Goal: Task Accomplishment & Management: Use online tool/utility

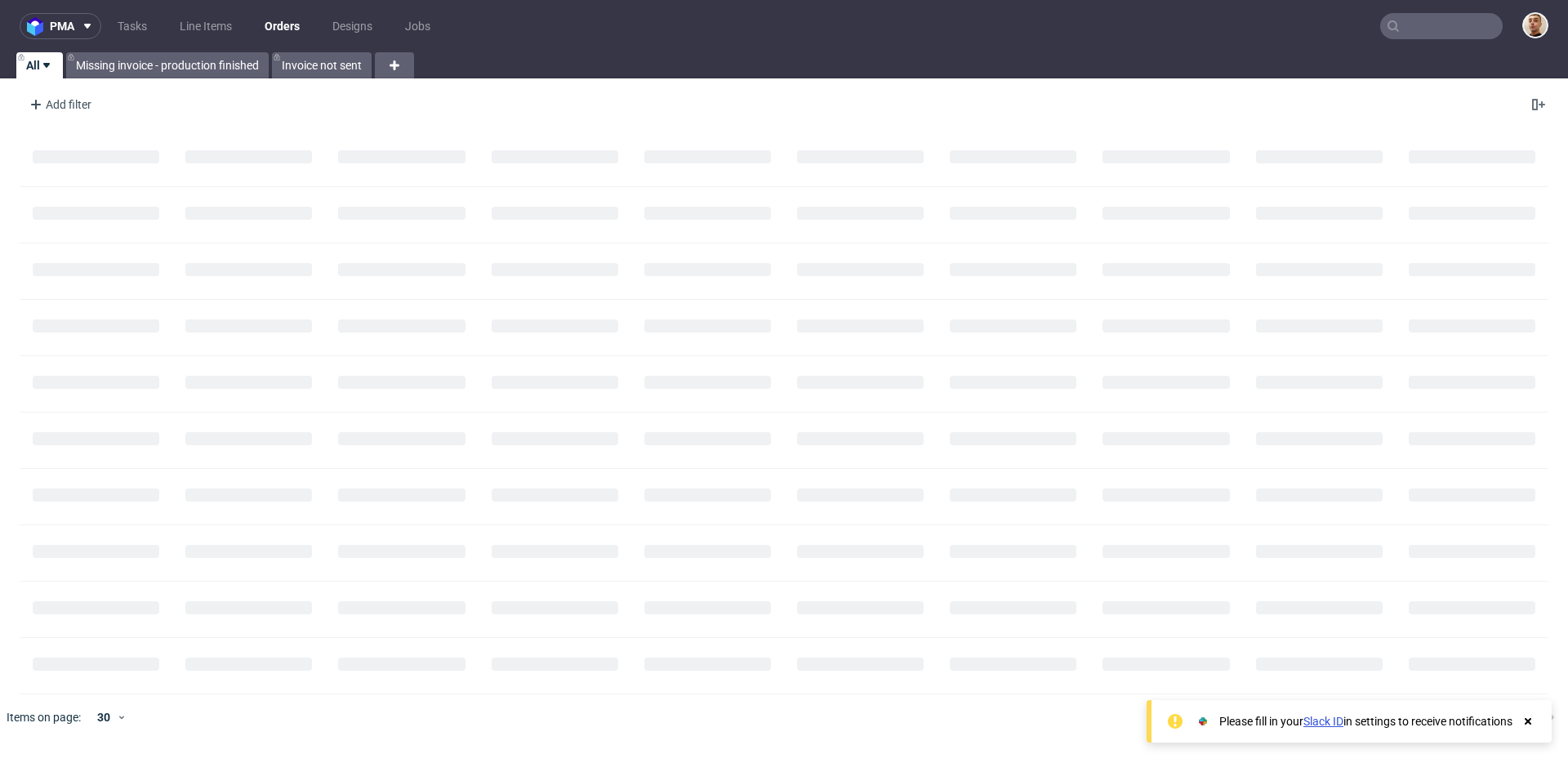
click at [1452, 7] on nav "pma Tasks Line Items Orders Designs Jobs" at bounding box center [784, 25] width 1568 height 52
click at [1450, 23] on input "text" at bounding box center [1441, 25] width 122 height 26
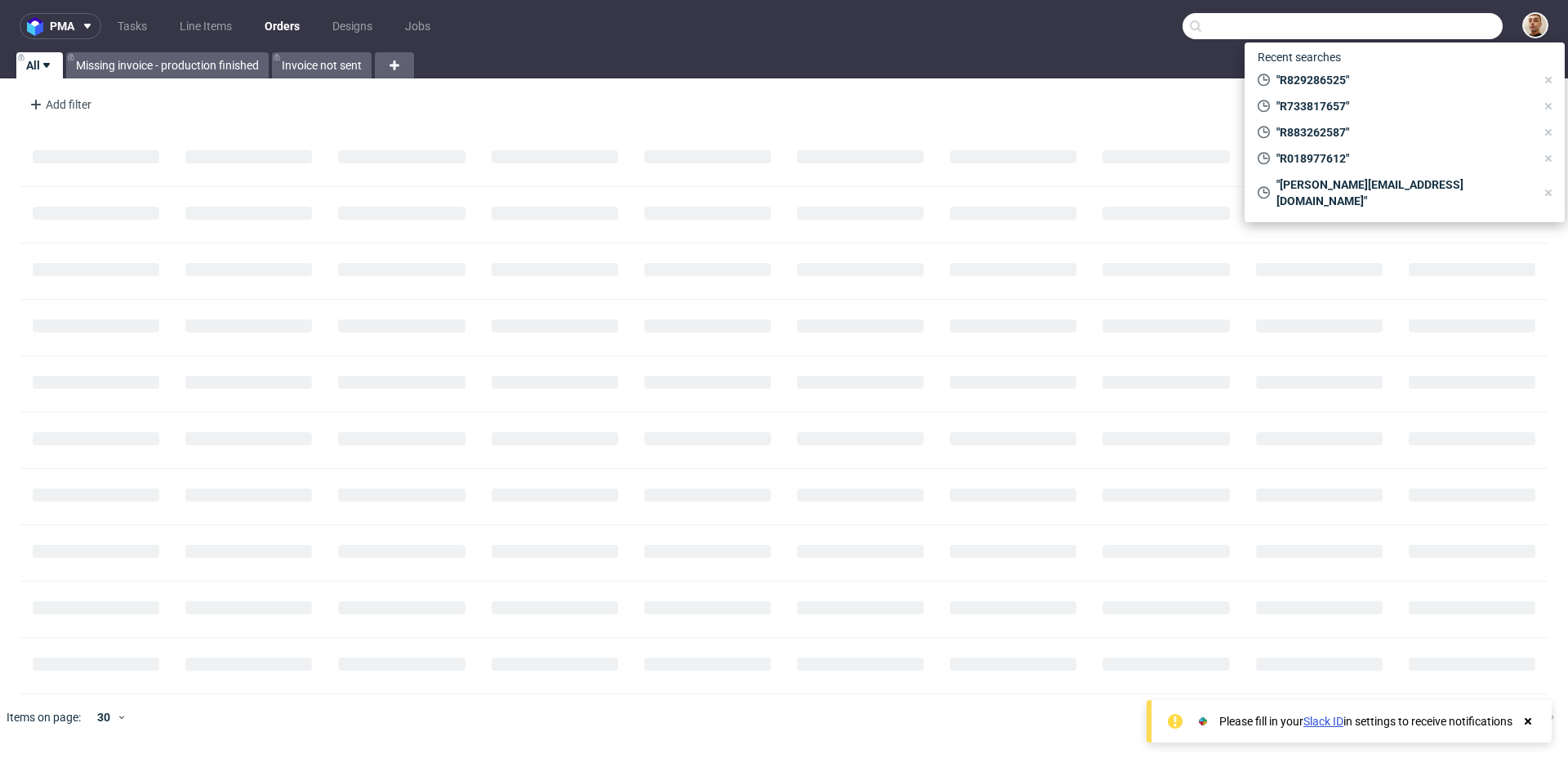
paste input "R259706496"
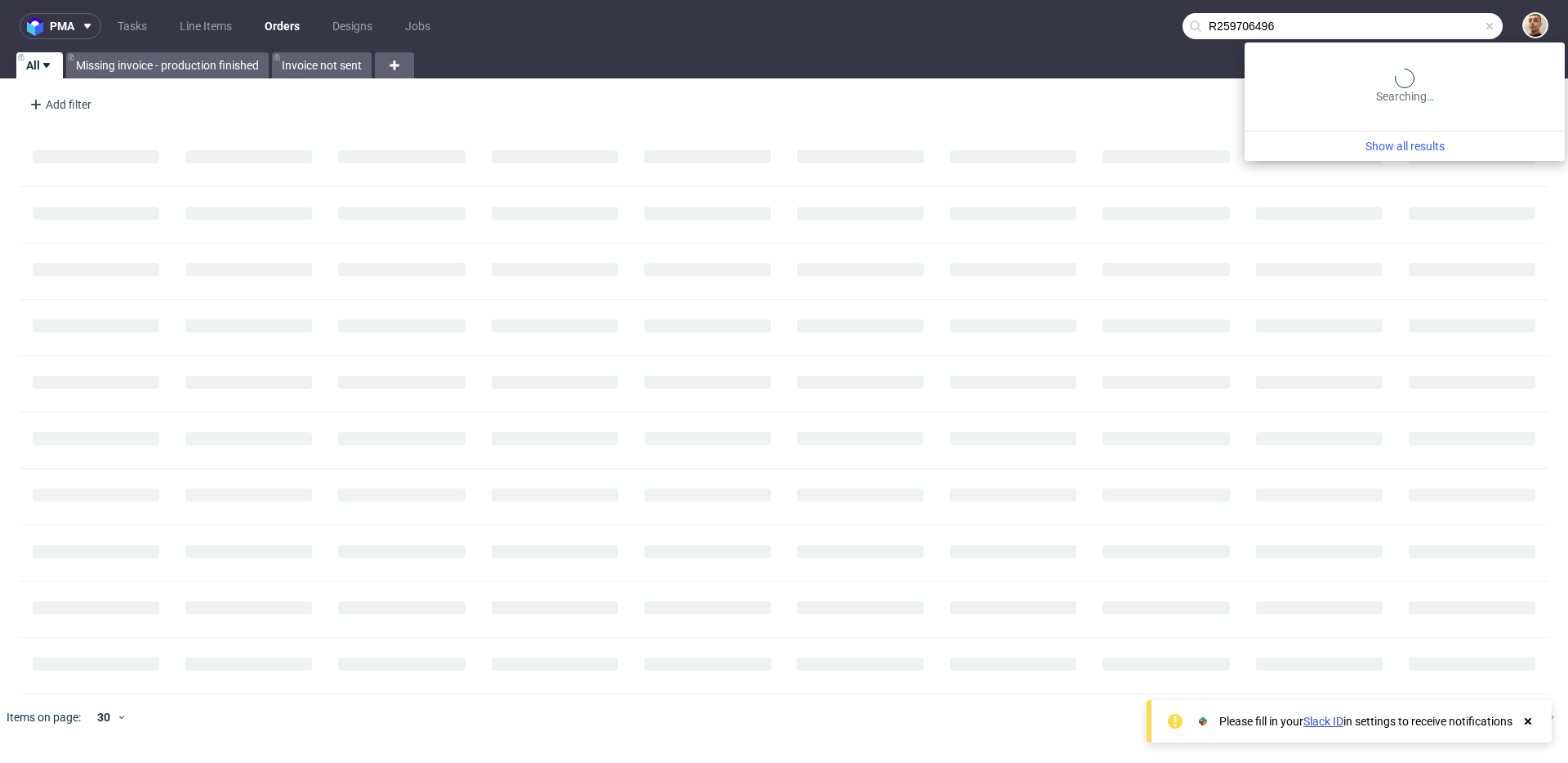
type input "R259706496"
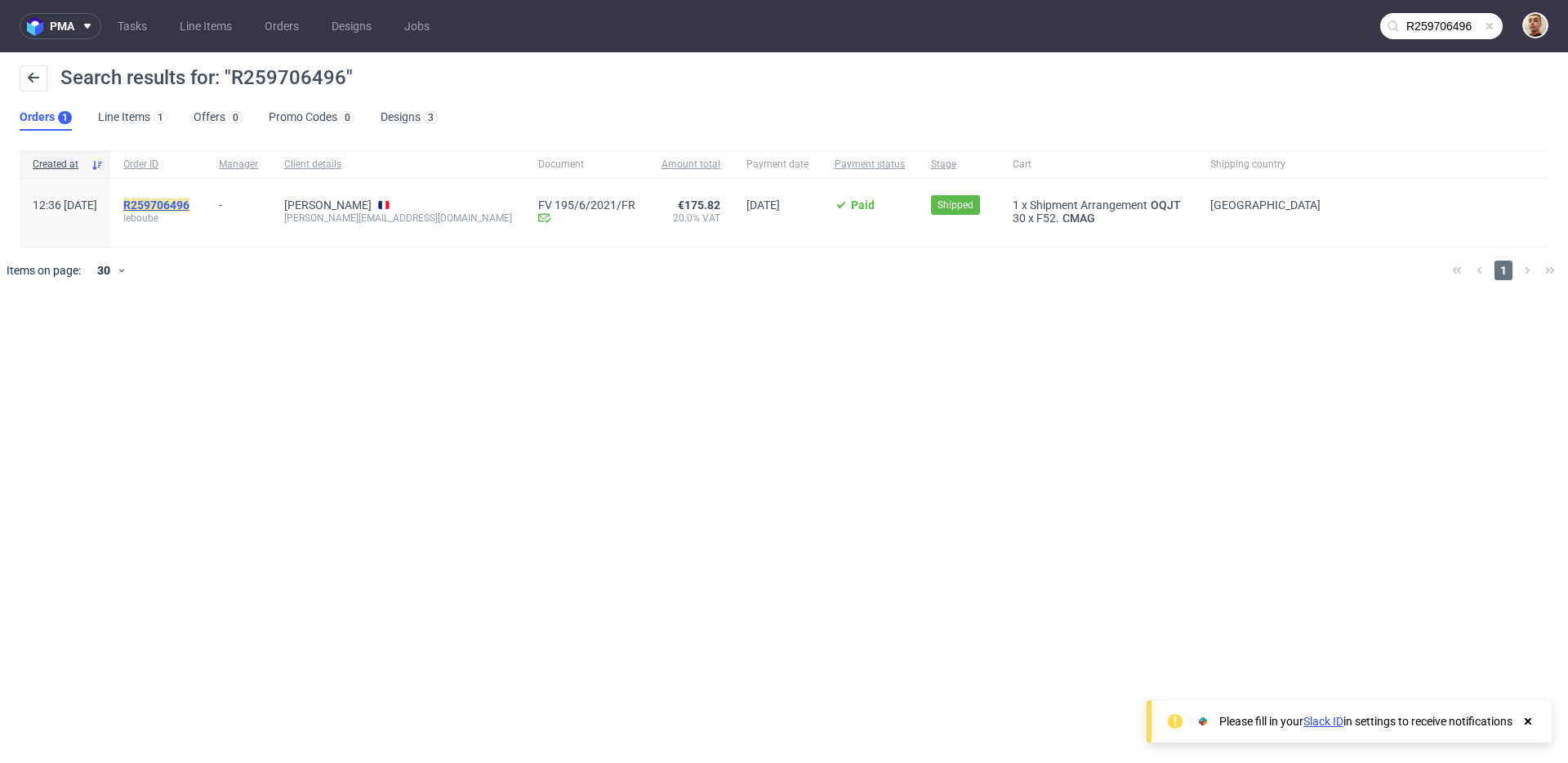
click at [189, 209] on mark "R259706496" at bounding box center [157, 205] width 67 height 13
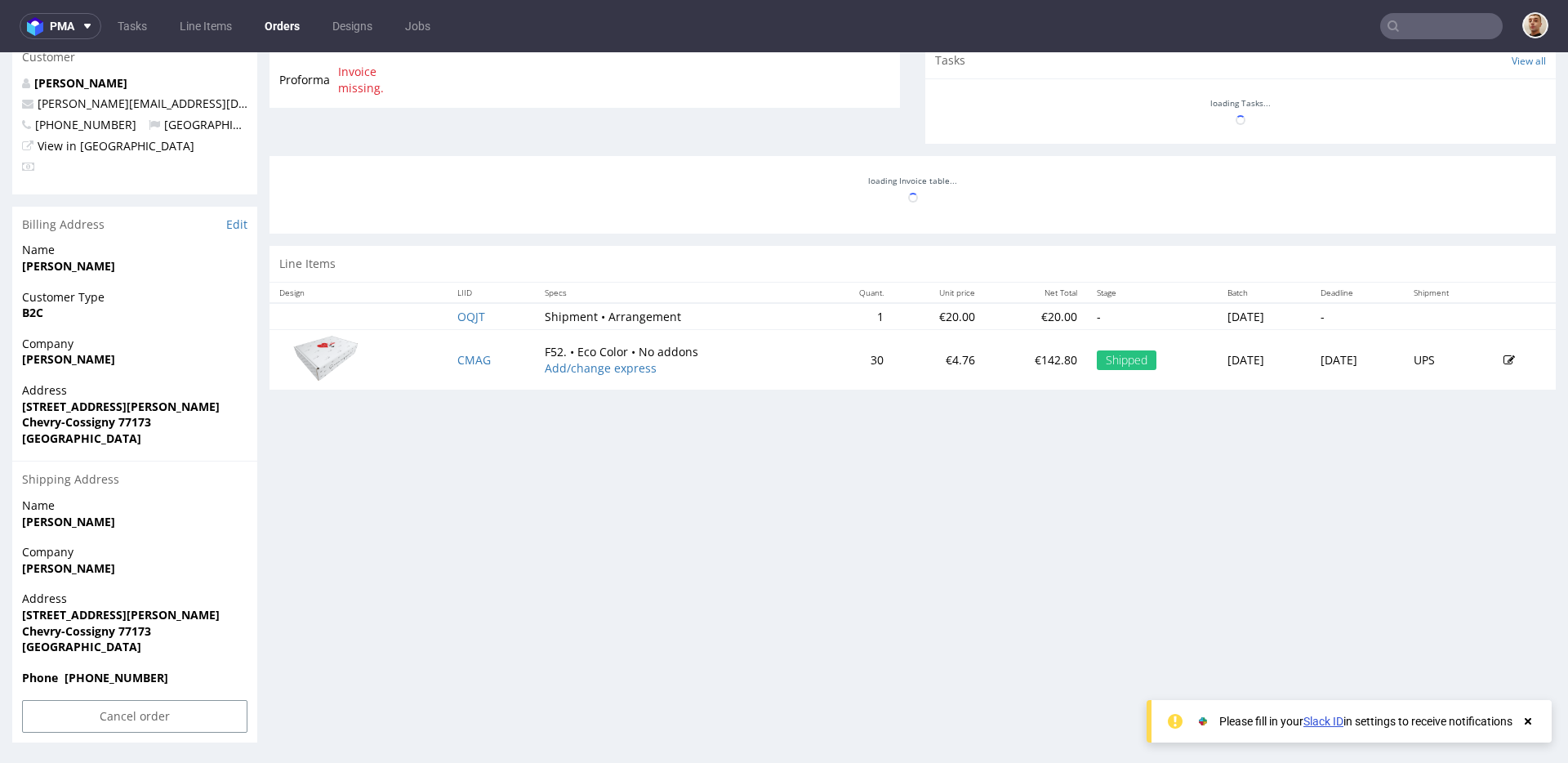
scroll to position [4, 0]
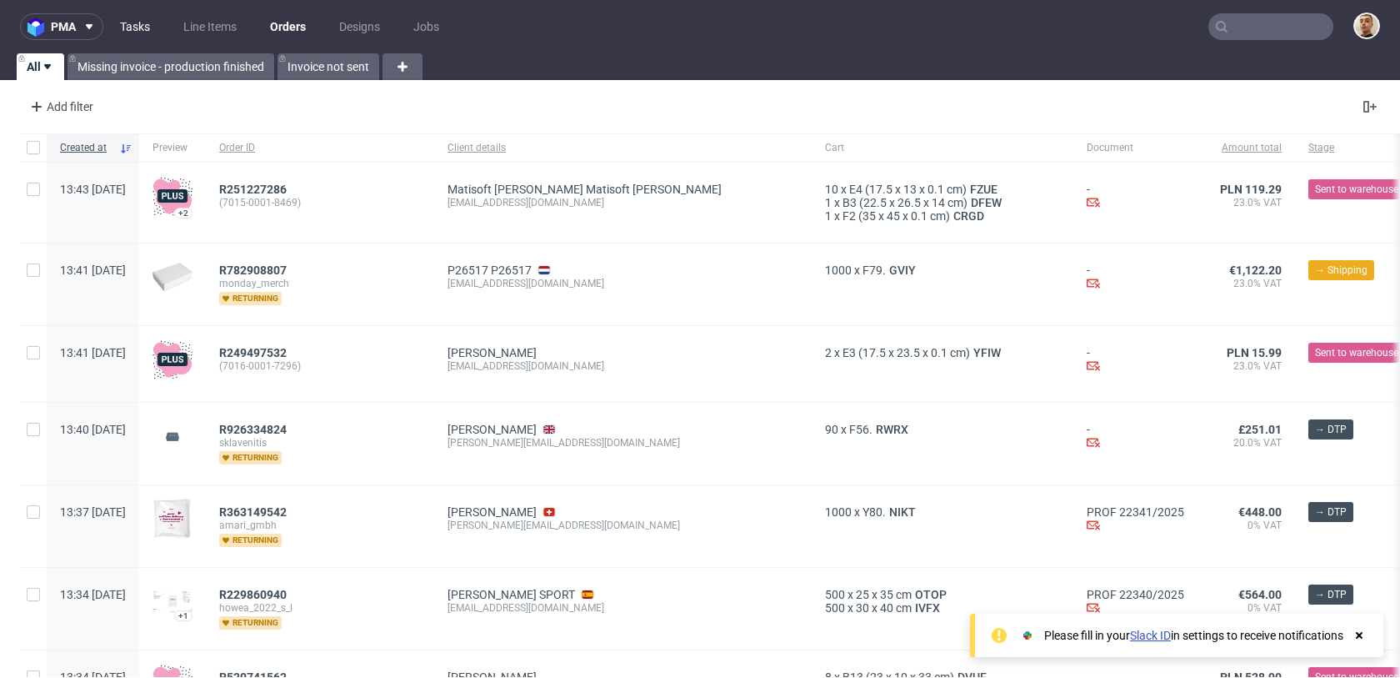
click at [151, 33] on link "Tasks" at bounding box center [135, 26] width 50 height 27
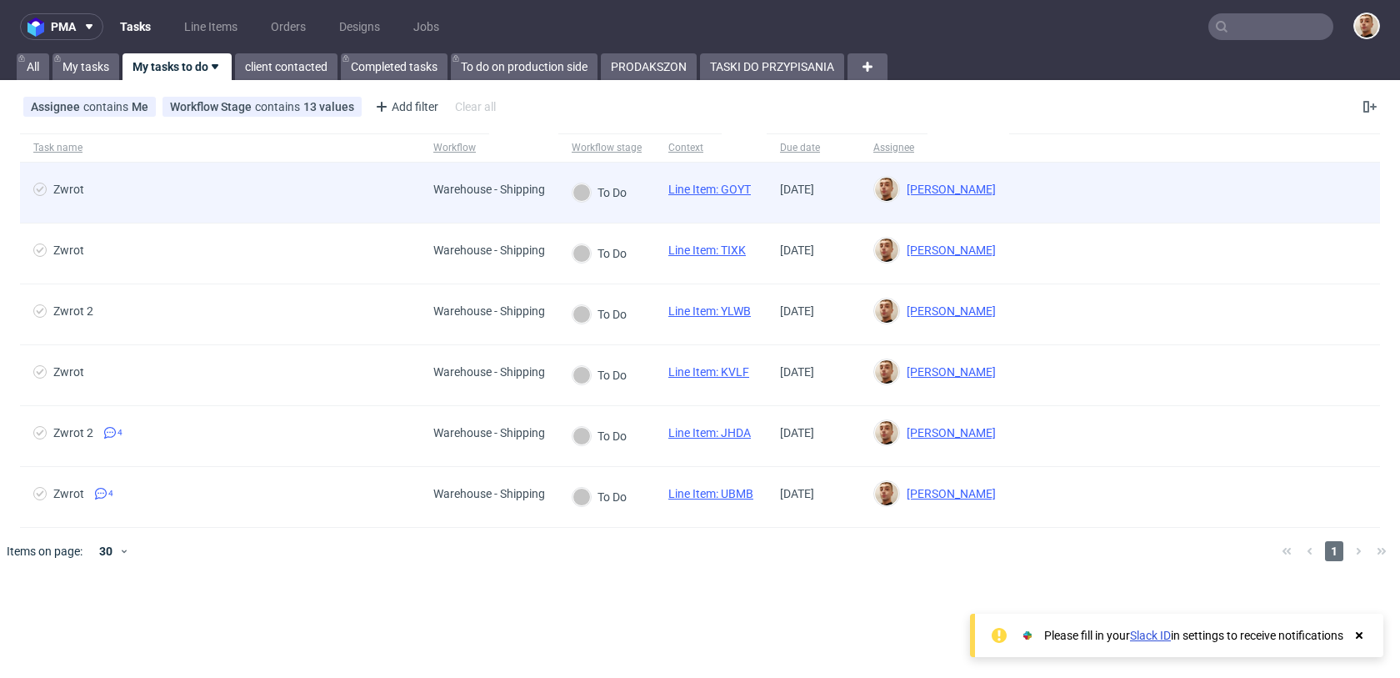
click at [323, 195] on span "Zwrot" at bounding box center [219, 193] width 373 height 20
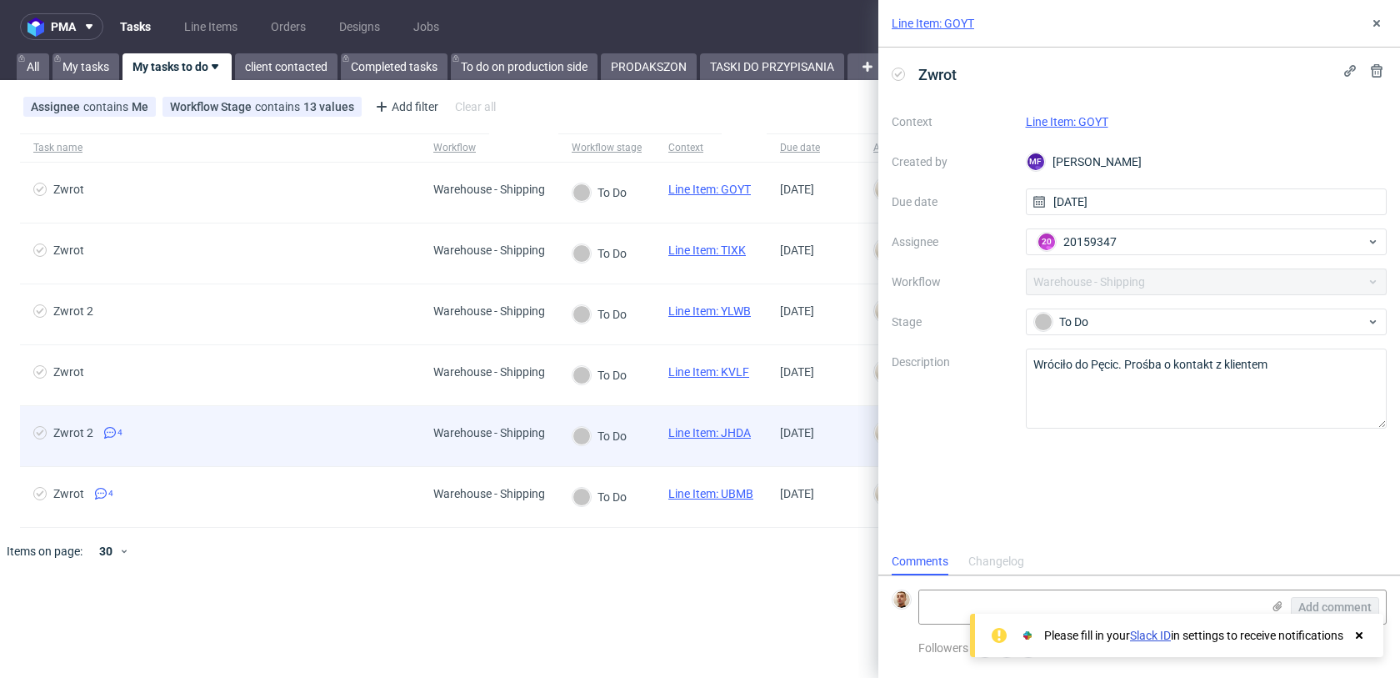
scroll to position [13, 0]
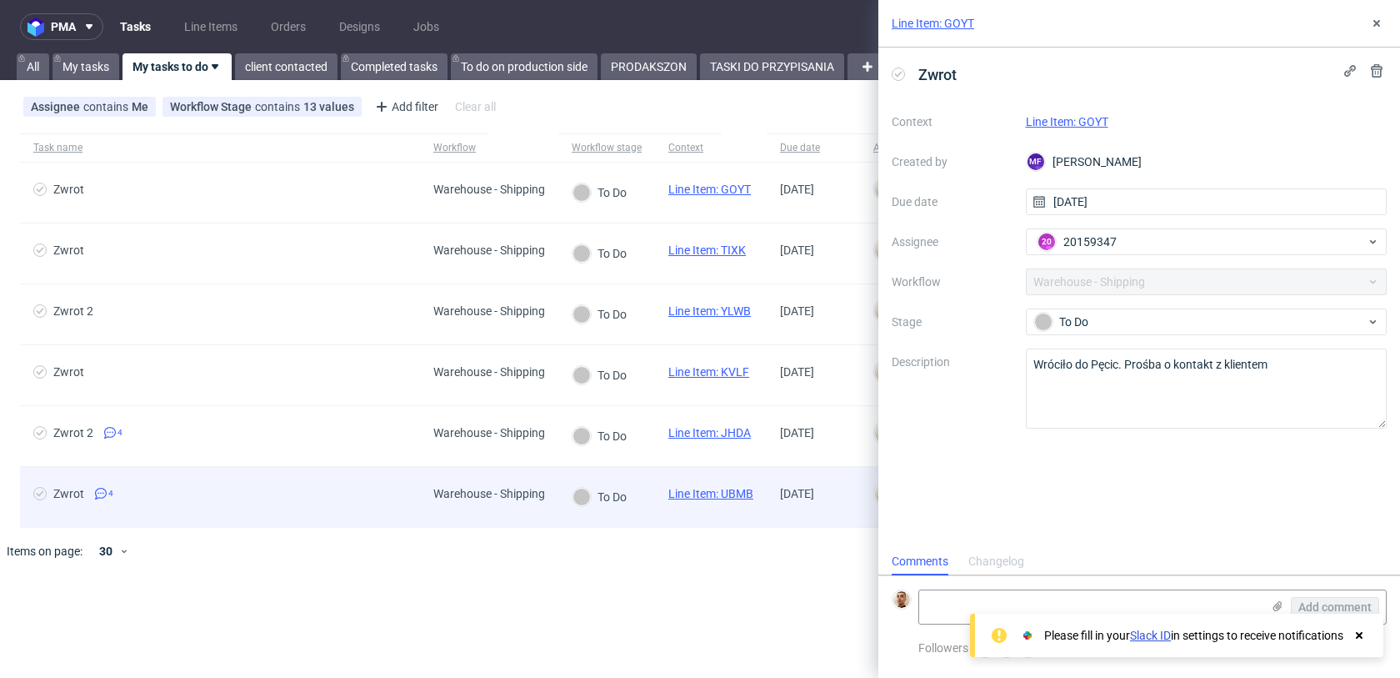
click at [308, 483] on div "Zwrot 4" at bounding box center [220, 497] width 400 height 60
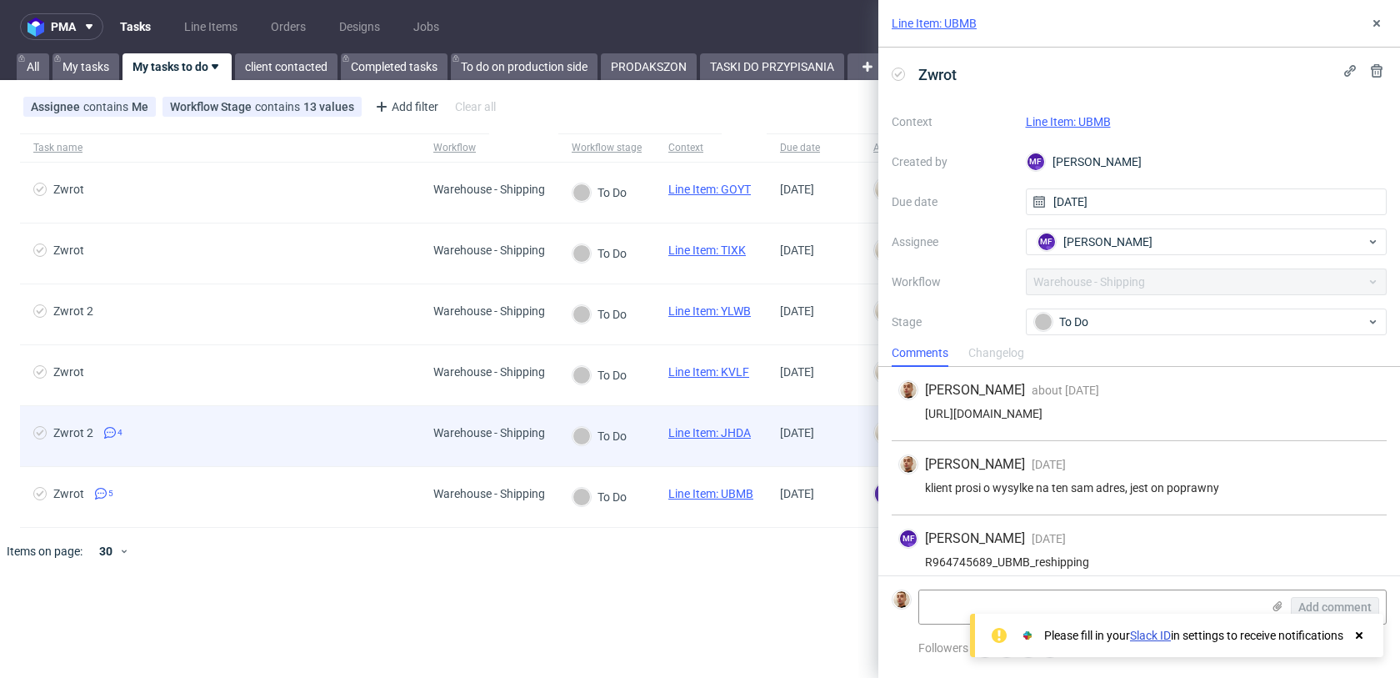
click at [323, 445] on span "Zwrot 2 4" at bounding box center [219, 436] width 373 height 20
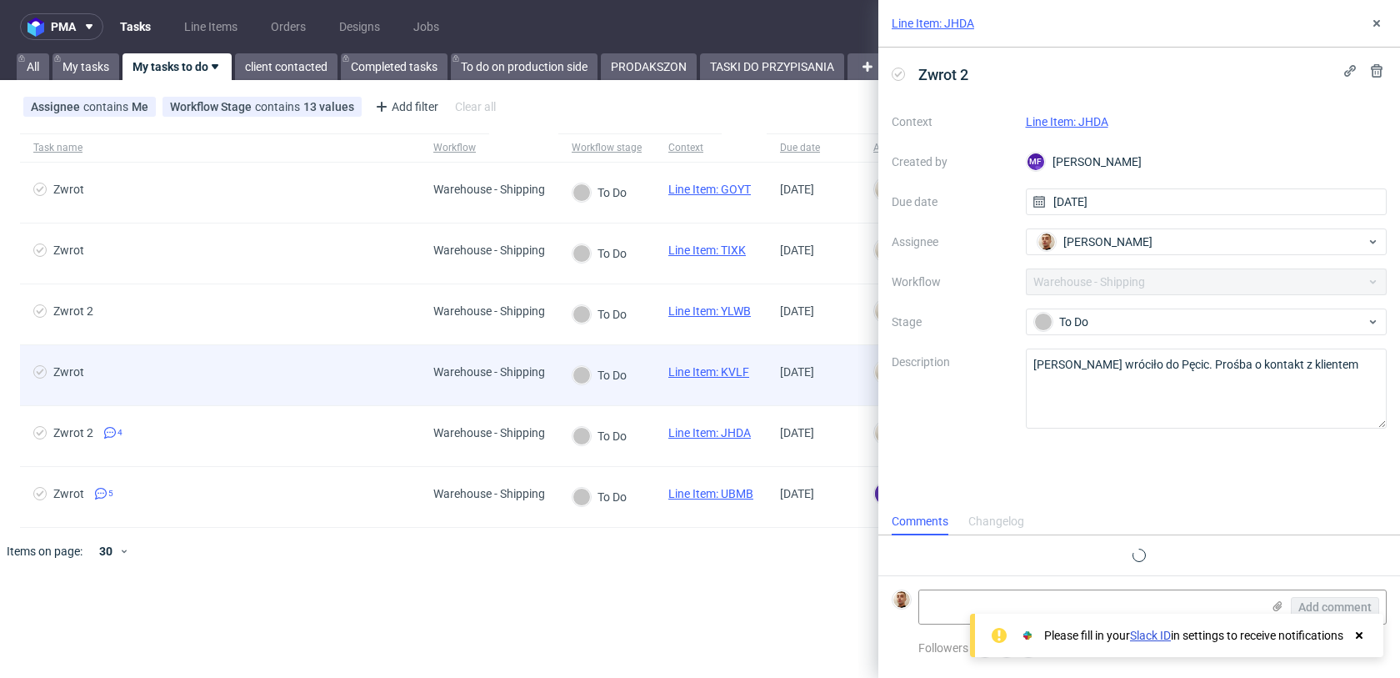
click at [321, 396] on div "Zwrot" at bounding box center [220, 375] width 400 height 60
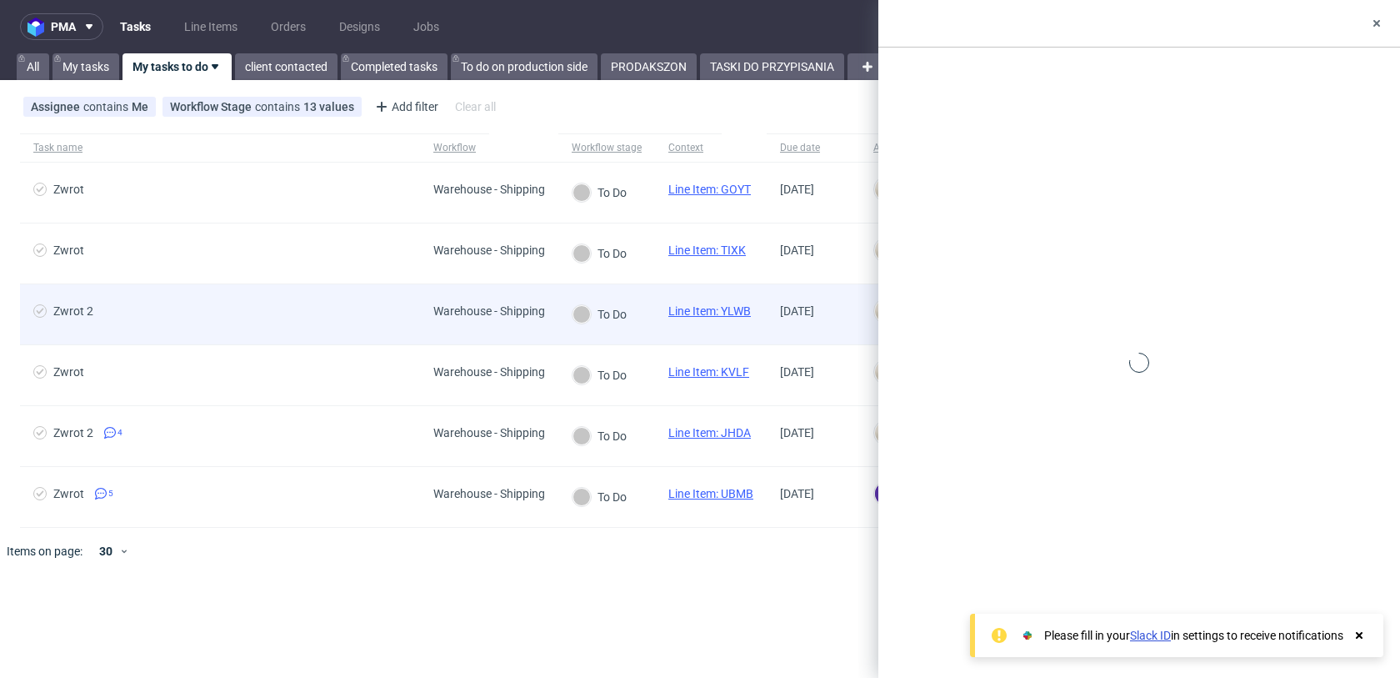
click at [320, 310] on span "Zwrot 2" at bounding box center [219, 314] width 373 height 20
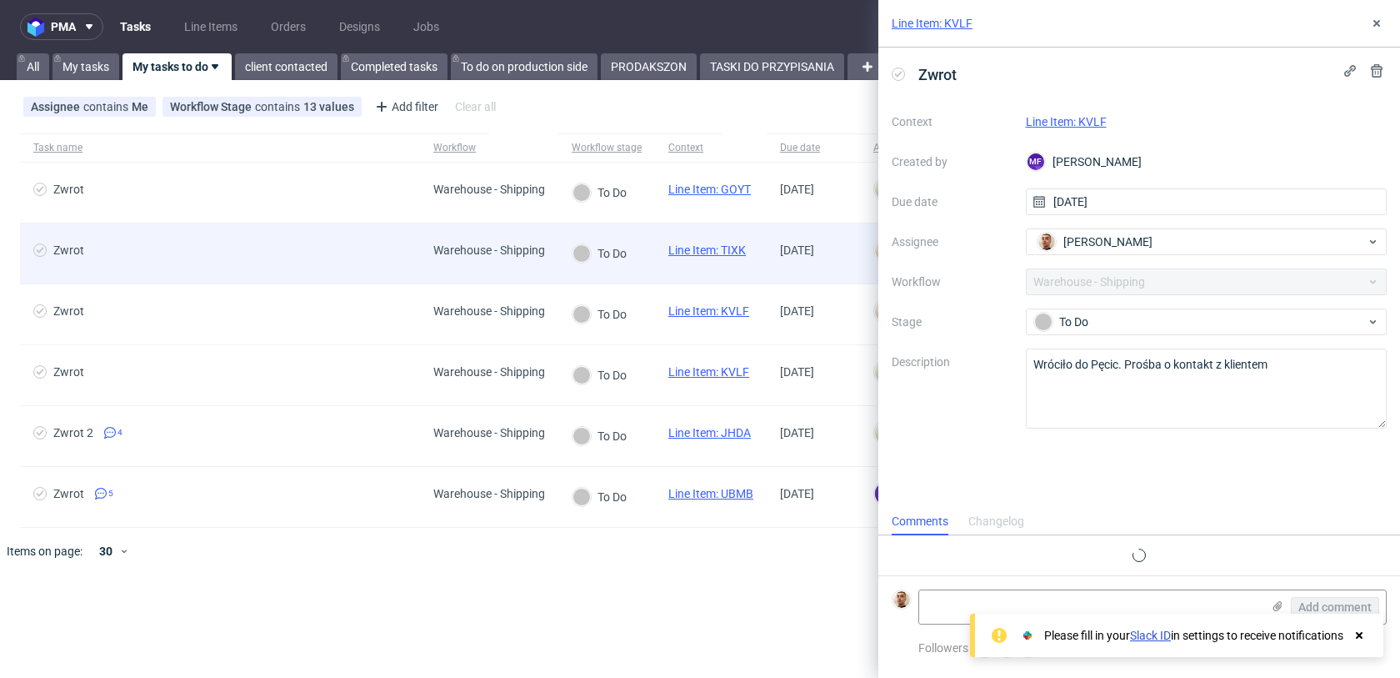
scroll to position [13, 0]
click at [324, 262] on span "Zwrot" at bounding box center [219, 253] width 373 height 20
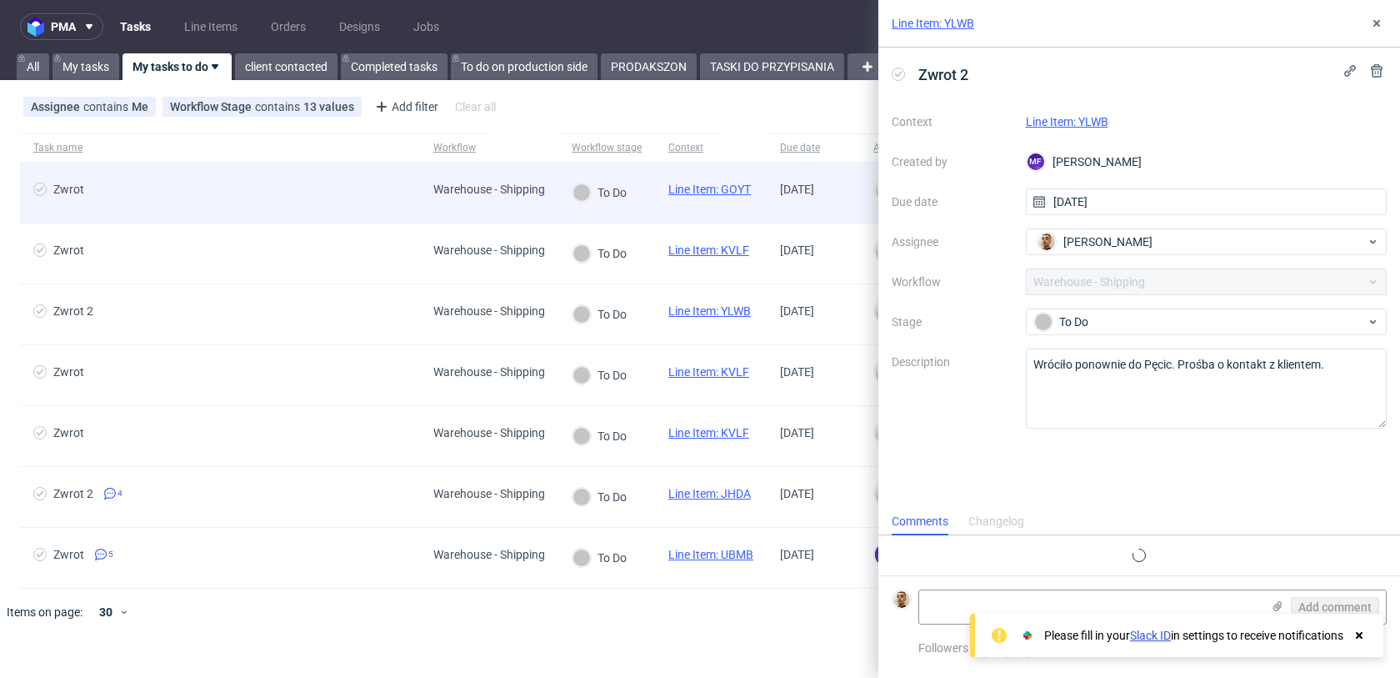
click at [328, 167] on div "Zwrot" at bounding box center [220, 193] width 400 height 60
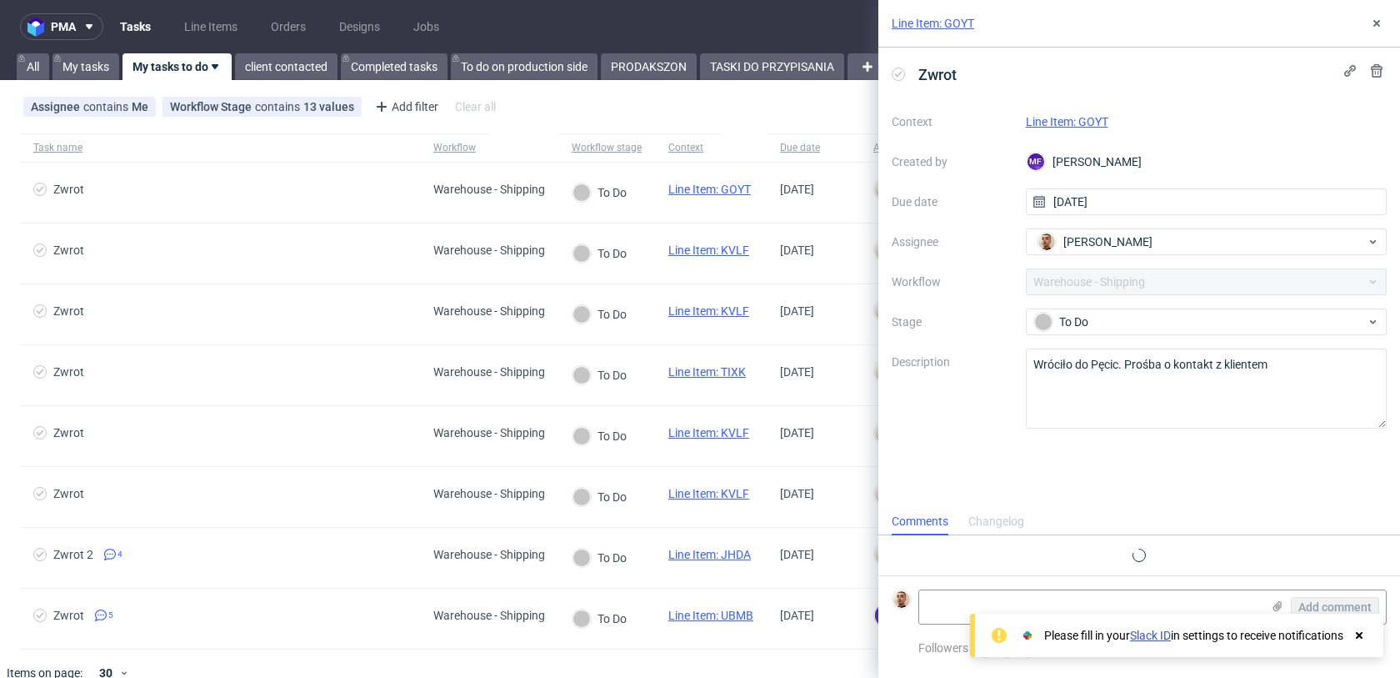
scroll to position [13, 0]
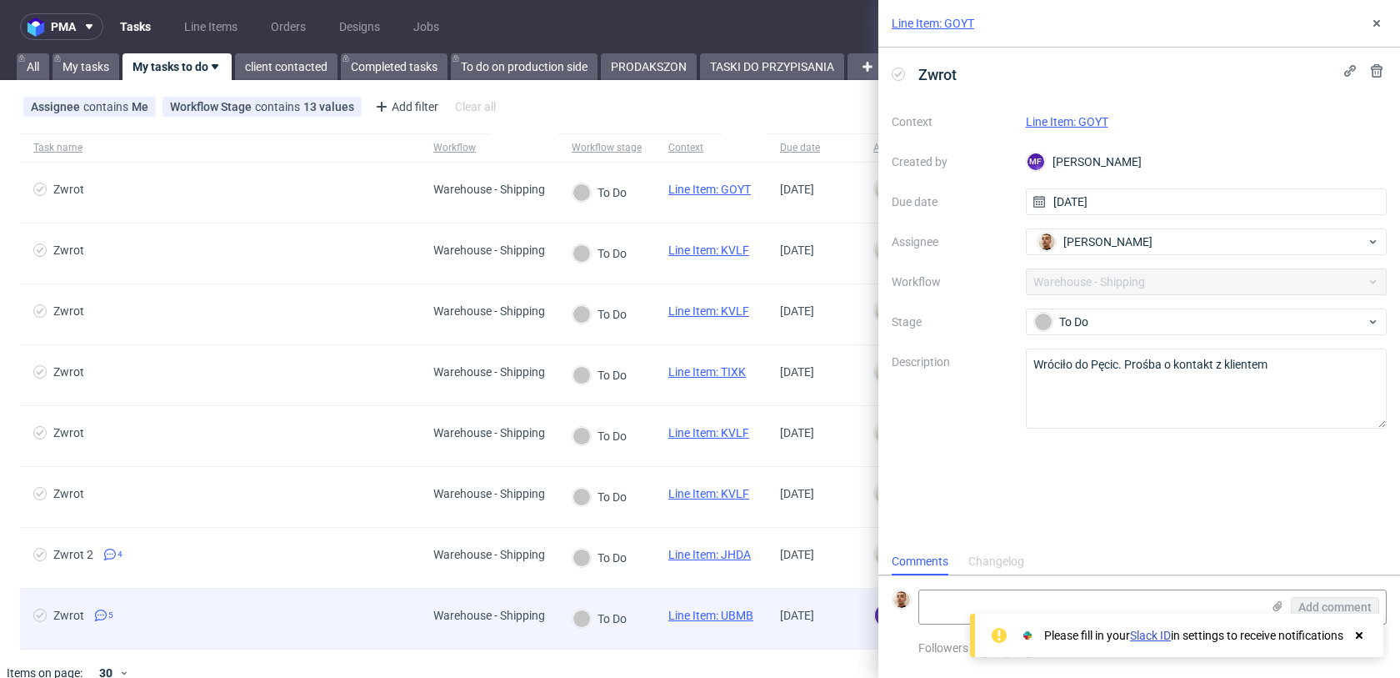
click at [338, 599] on div "Zwrot 5" at bounding box center [220, 619] width 400 height 60
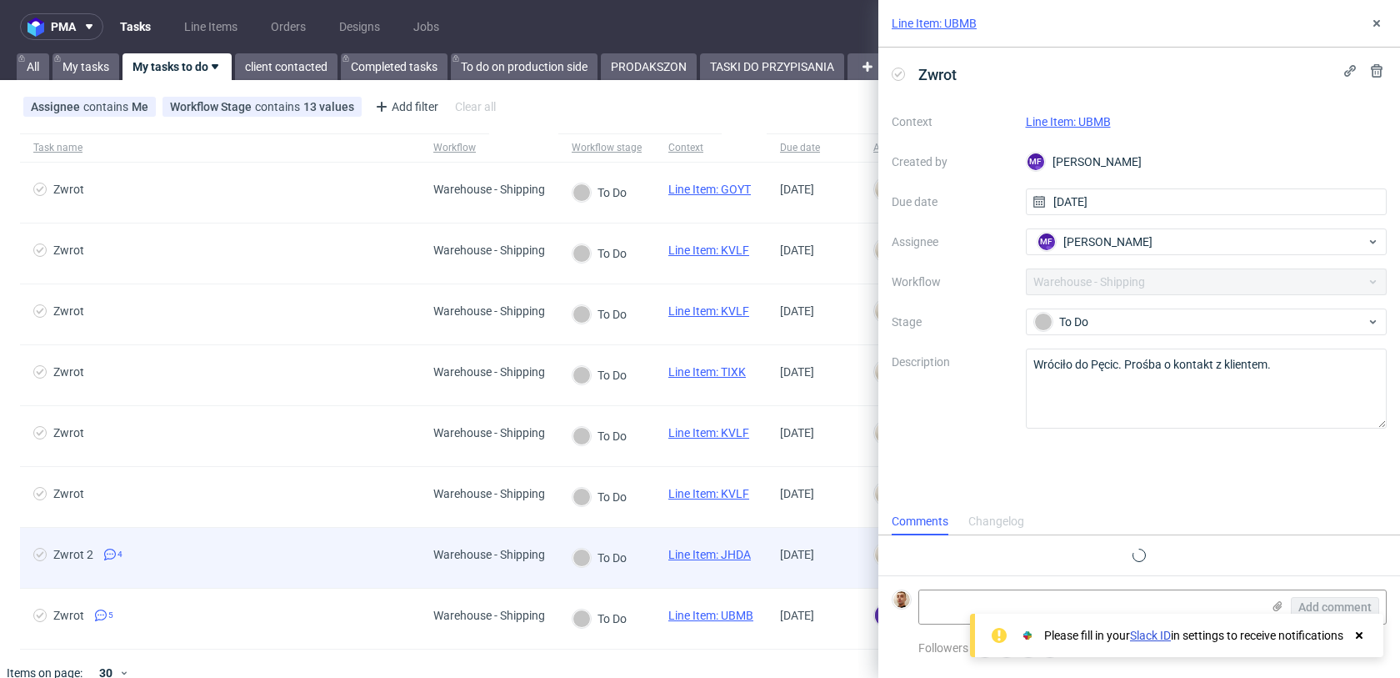
click at [342, 546] on div "Zwrot 2 4" at bounding box center [220, 558] width 400 height 60
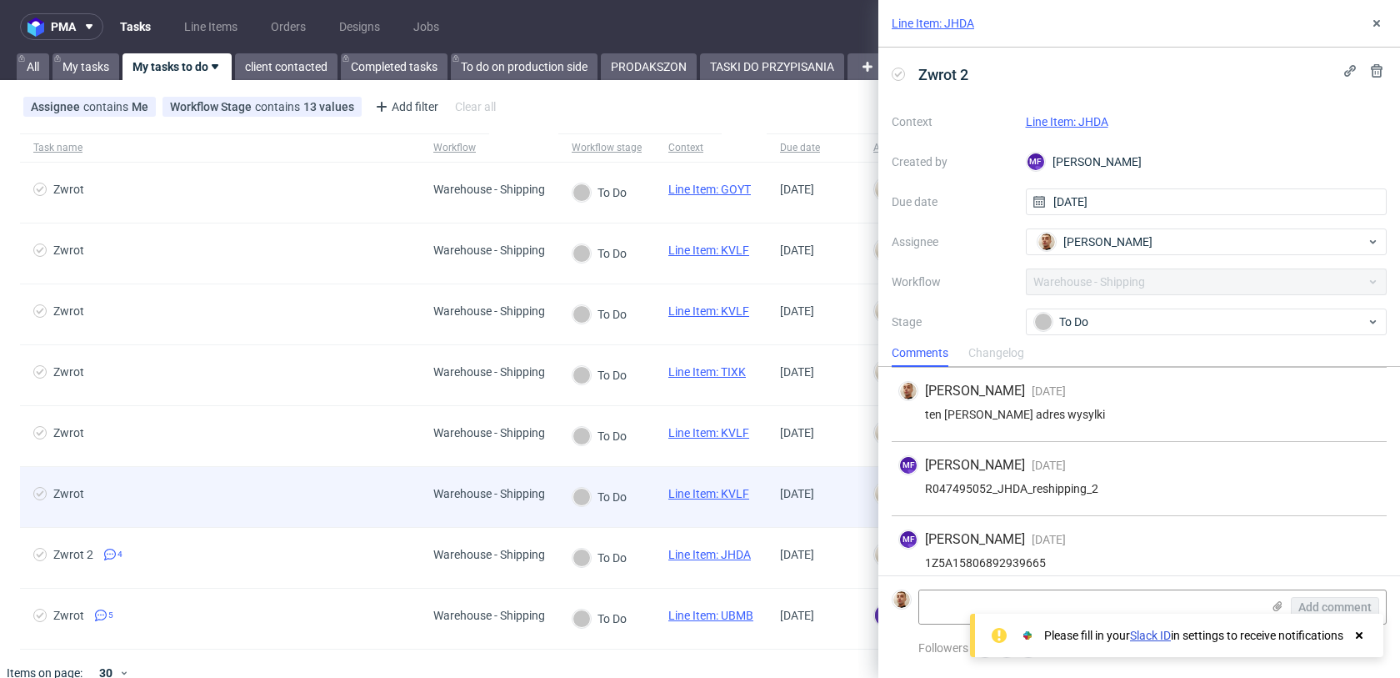
scroll to position [87, 0]
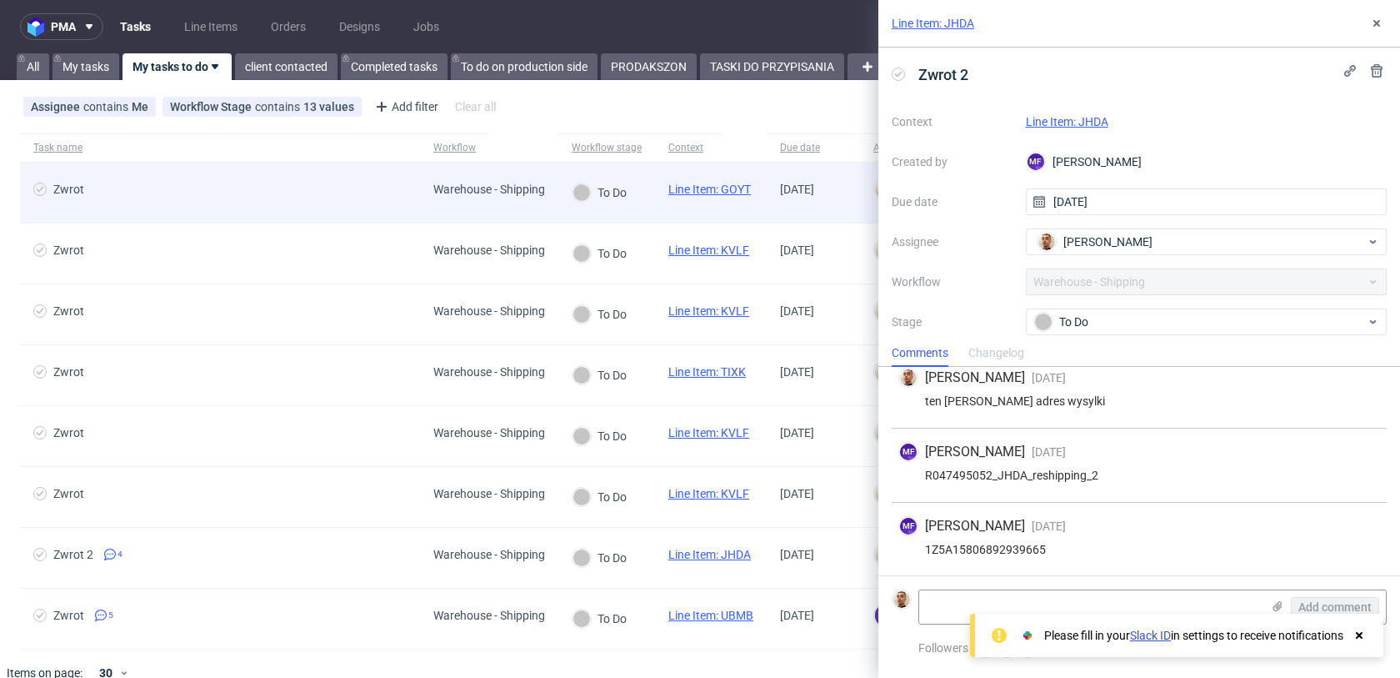
click at [312, 198] on span "Zwrot" at bounding box center [219, 193] width 373 height 20
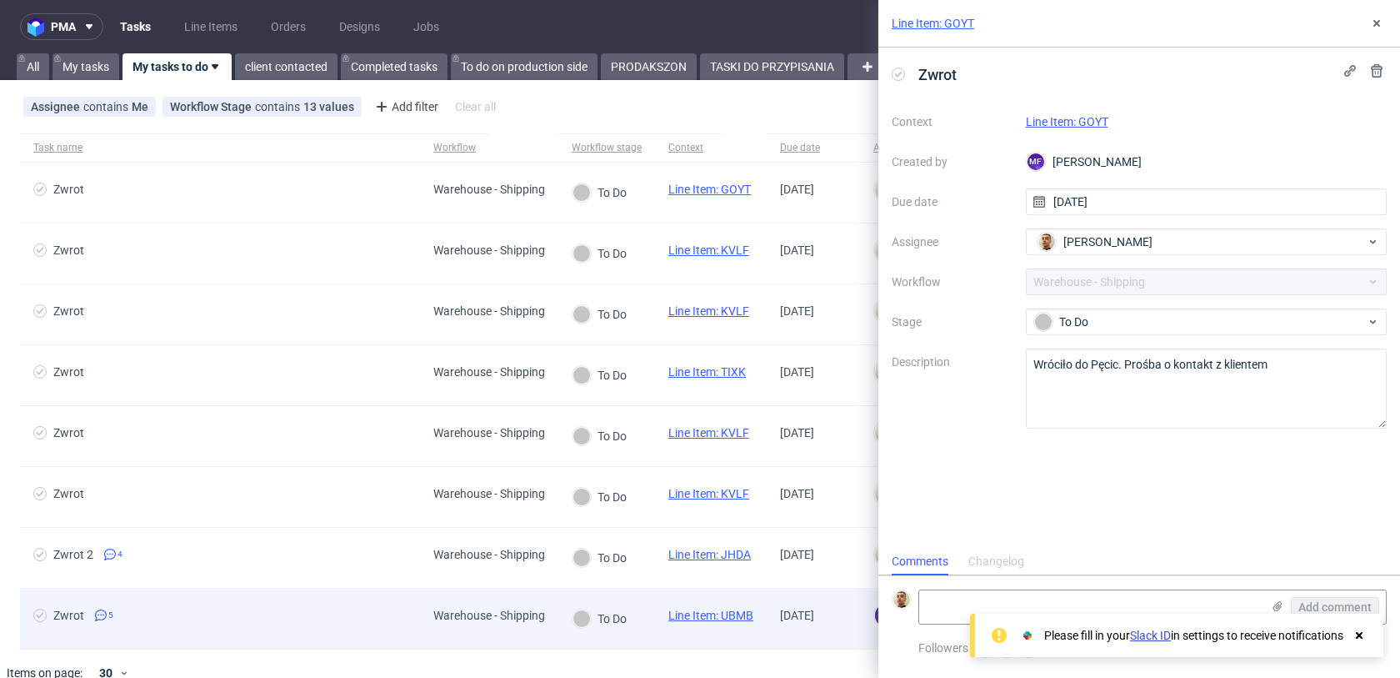
scroll to position [13, 0]
click at [300, 610] on span "Zwrot 5" at bounding box center [219, 619] width 373 height 20
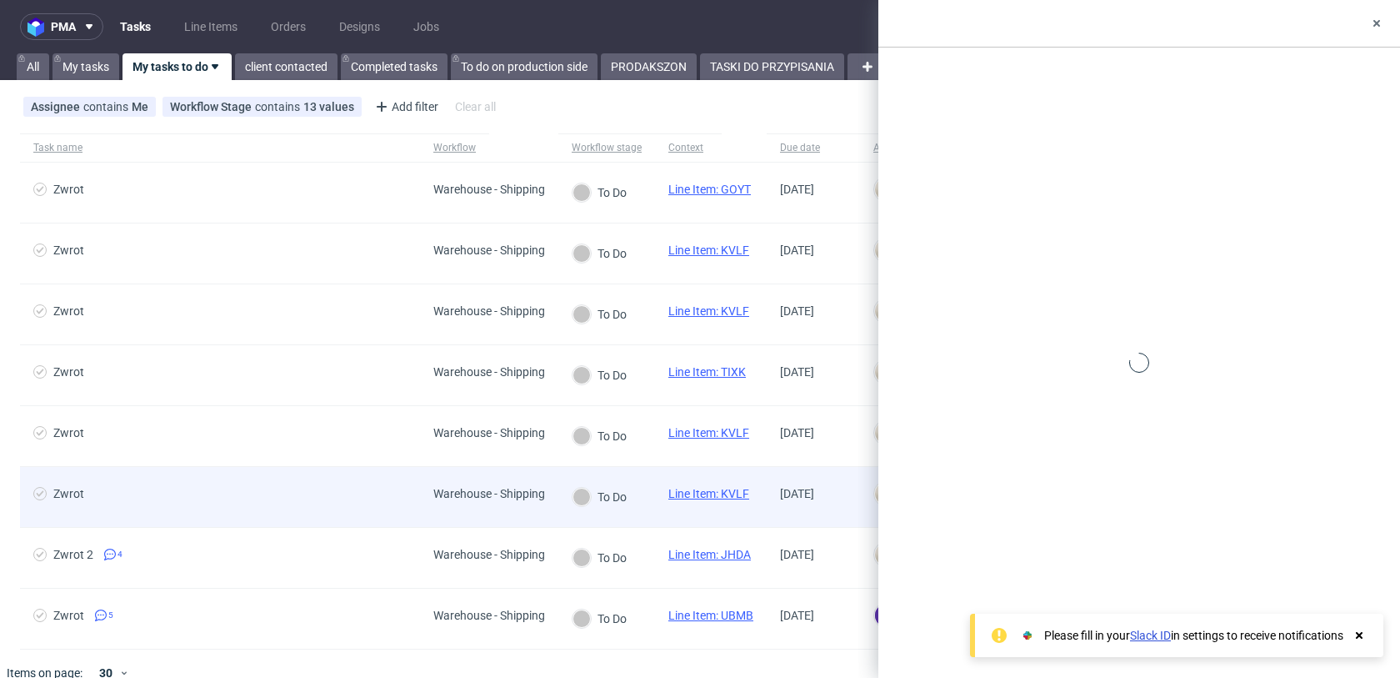
click at [329, 478] on div "Zwrot" at bounding box center [220, 497] width 400 height 60
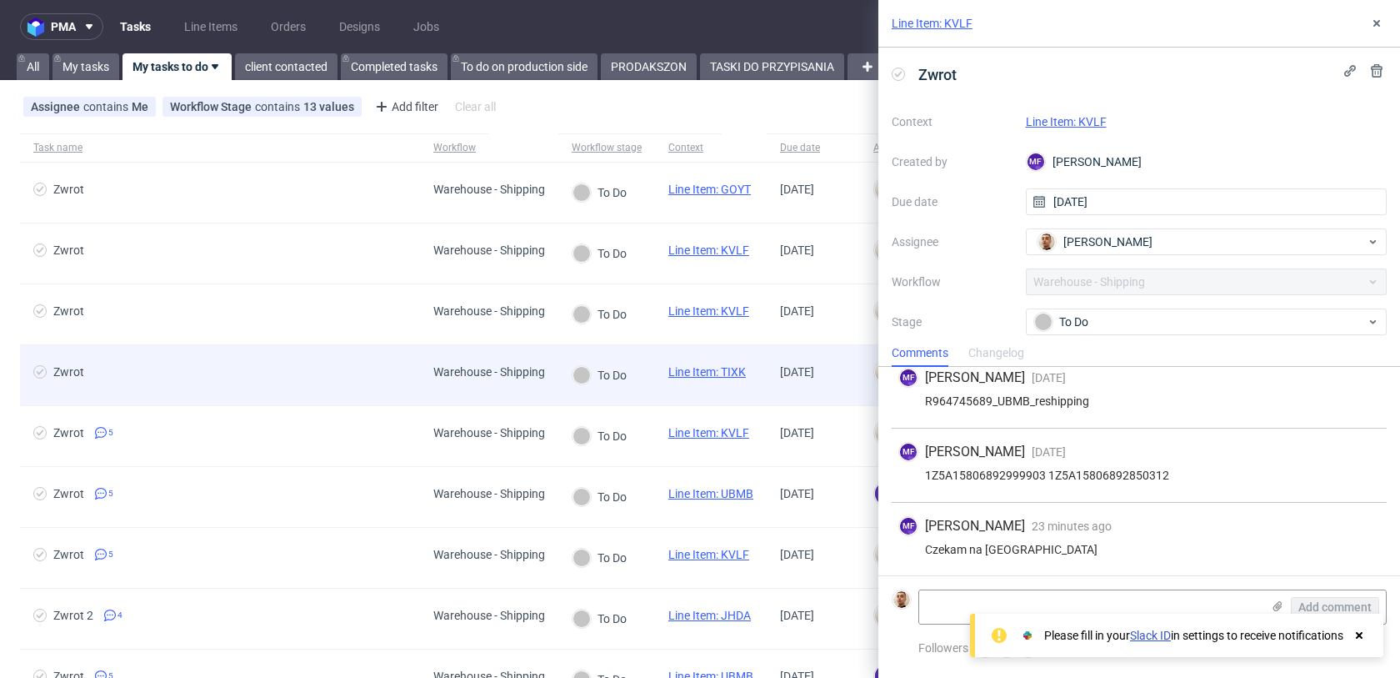
scroll to position [86, 0]
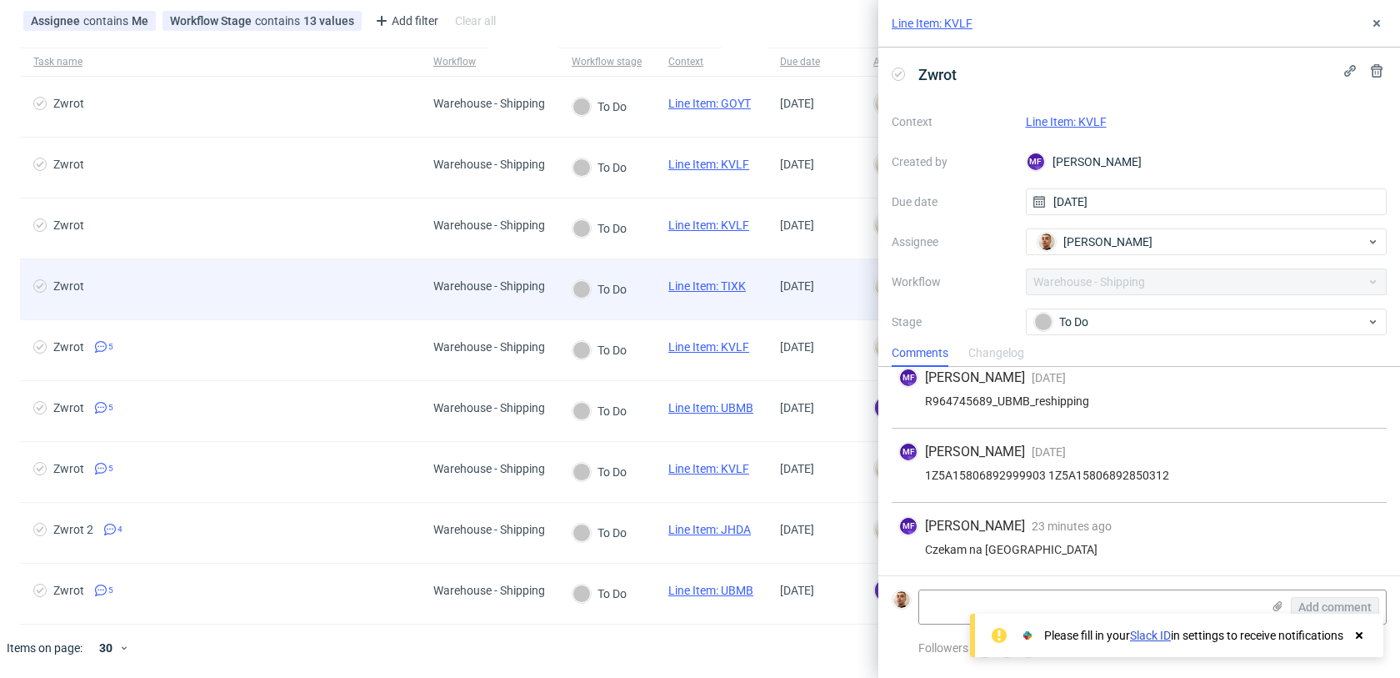
click at [353, 283] on span "Zwrot" at bounding box center [219, 289] width 373 height 20
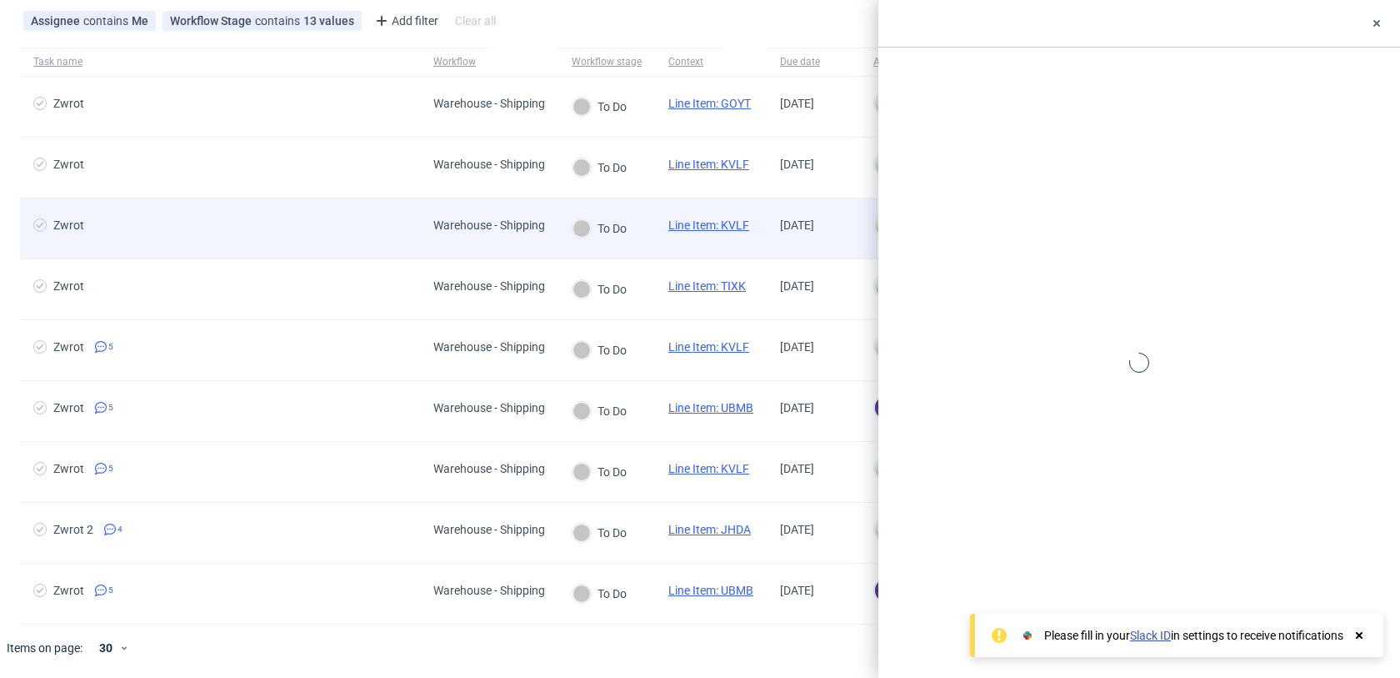
click at [350, 228] on span "Zwrot" at bounding box center [219, 228] width 373 height 20
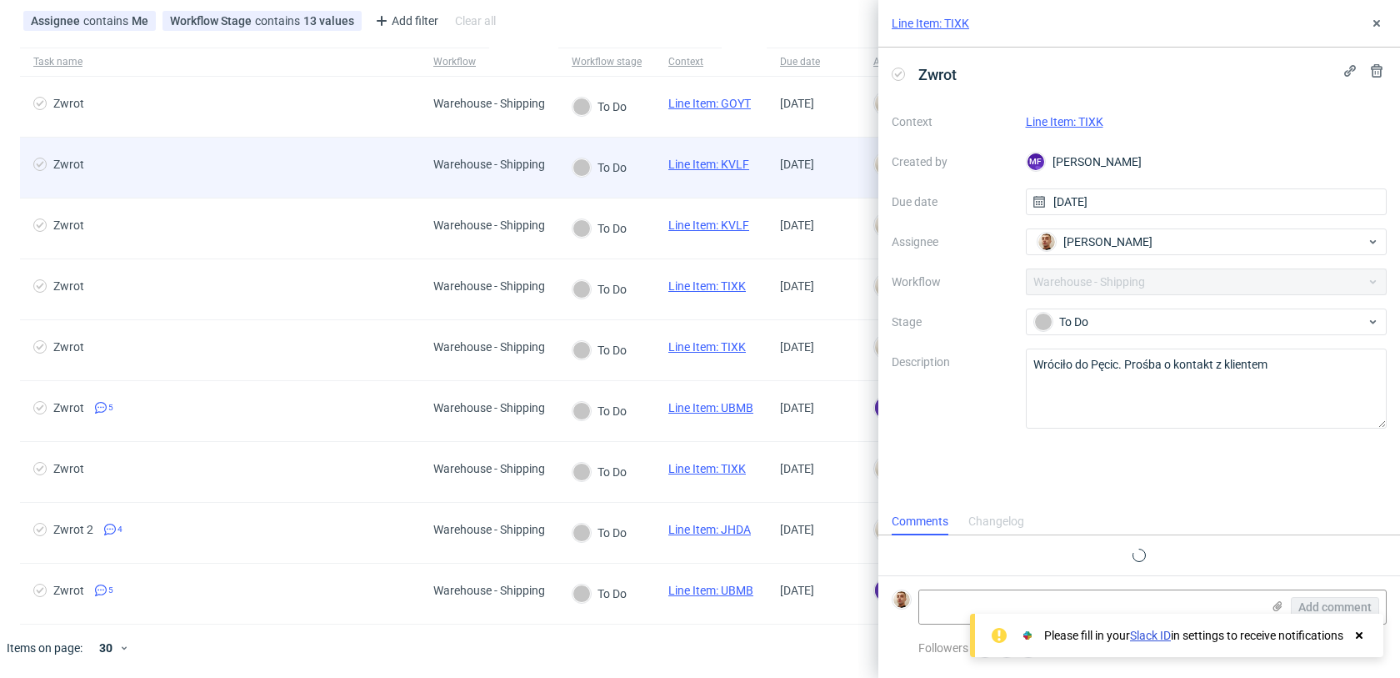
click at [352, 168] on span "Zwrot" at bounding box center [219, 168] width 373 height 20
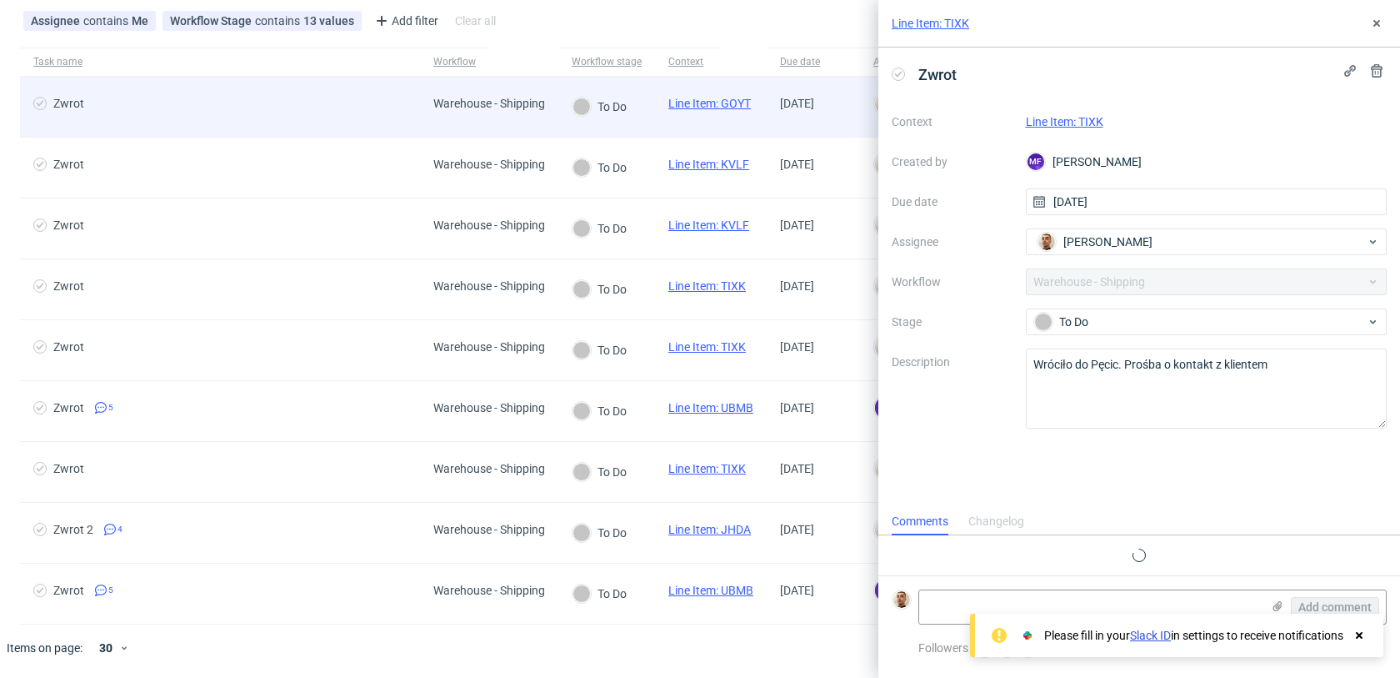
click at [338, 125] on div "Zwrot" at bounding box center [220, 107] width 400 height 60
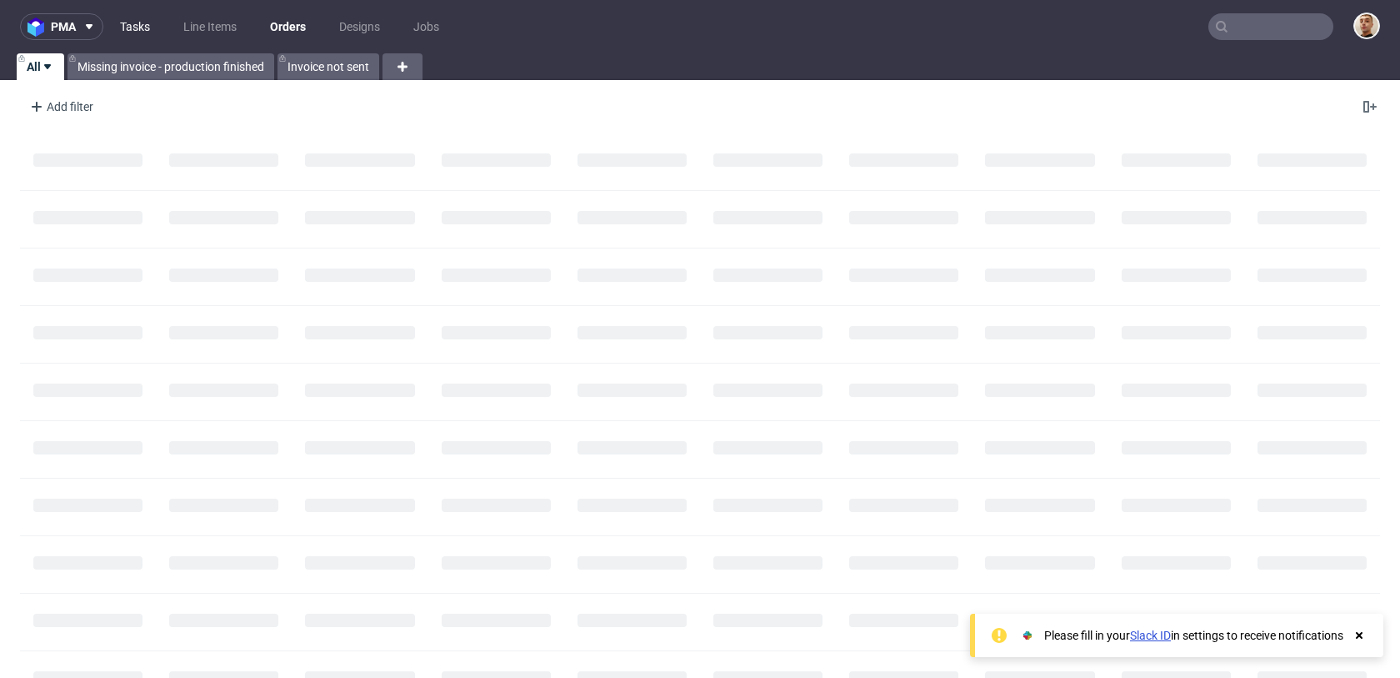
click at [138, 34] on link "Tasks" at bounding box center [135, 26] width 50 height 27
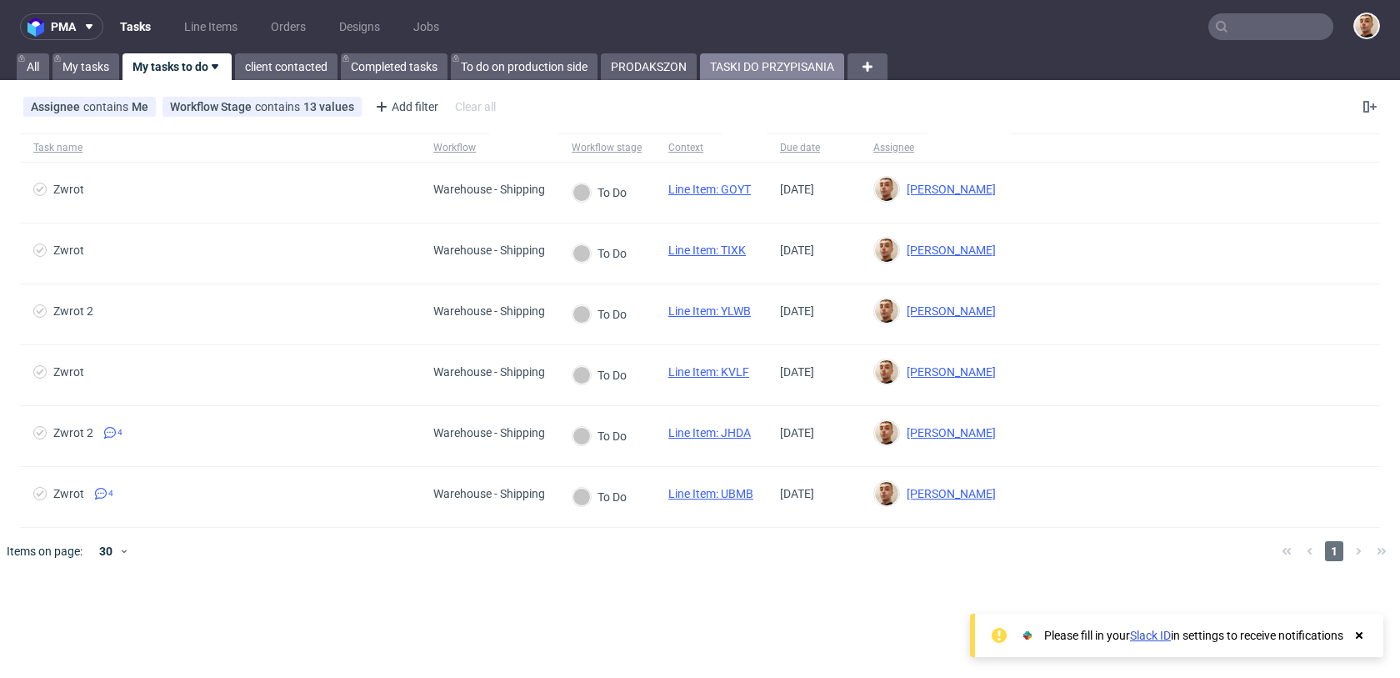
click at [725, 63] on link "TASKI DO PRZYPISANIA" at bounding box center [772, 66] width 144 height 27
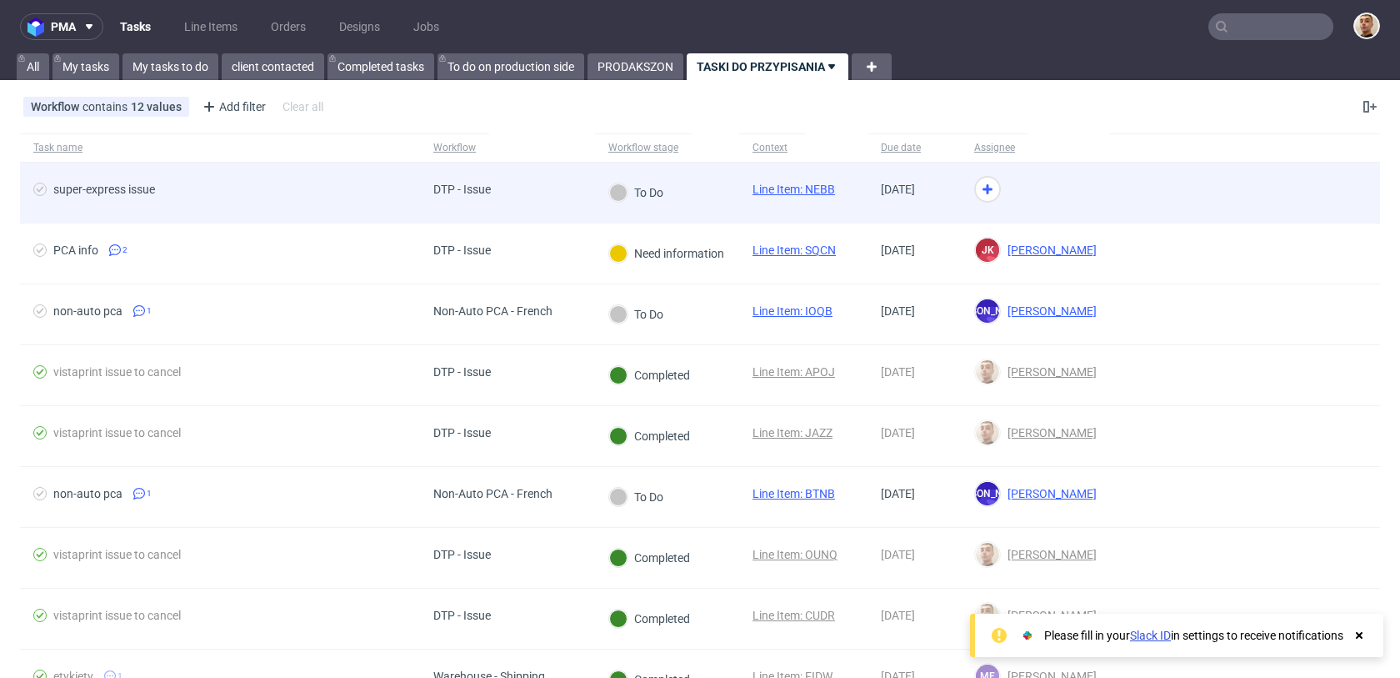
click at [290, 183] on span "super-express issue" at bounding box center [219, 193] width 373 height 20
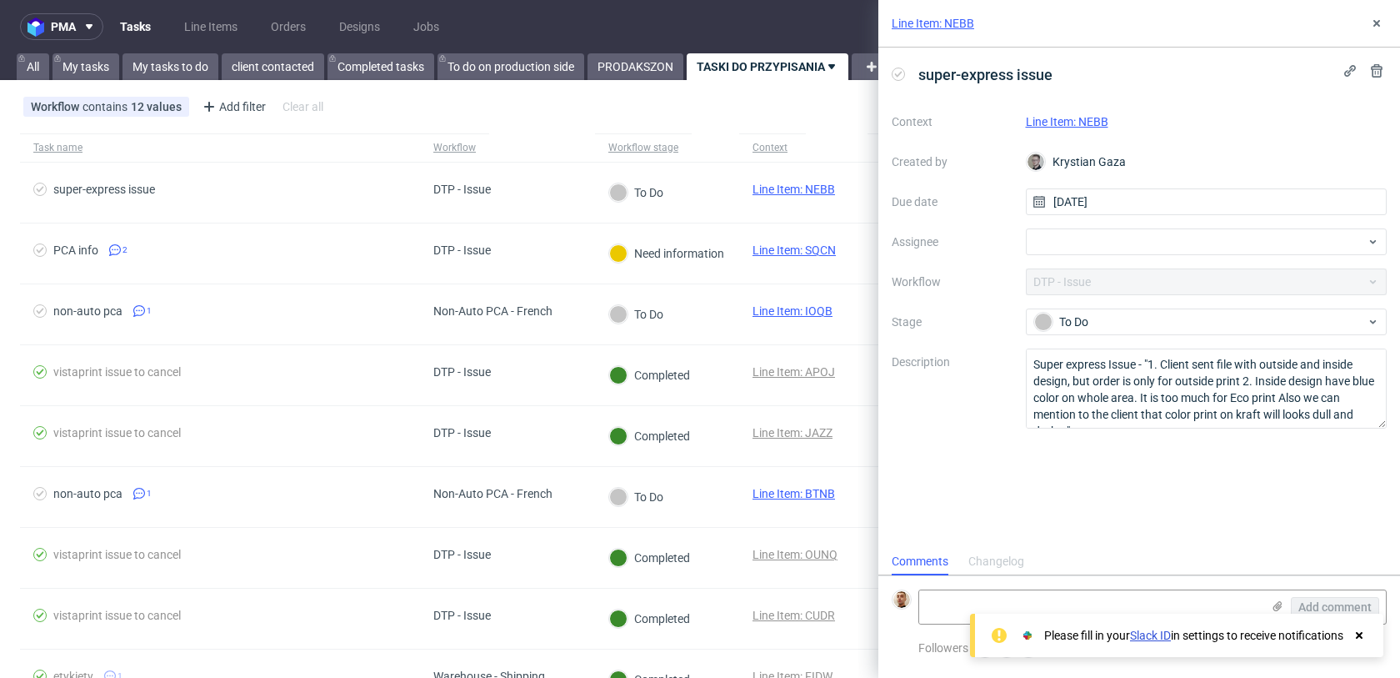
scroll to position [13, 0]
click at [1065, 119] on link "Line Item: NEBB" at bounding box center [1067, 121] width 83 height 13
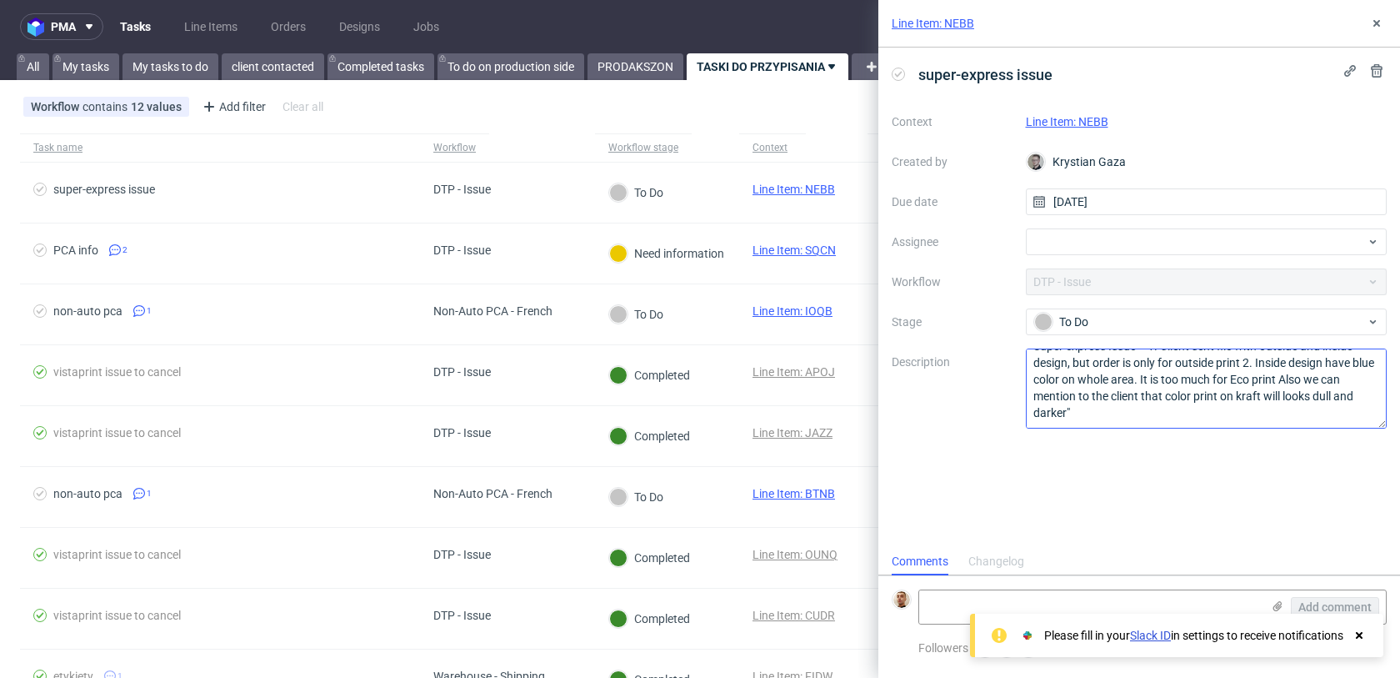
scroll to position [0, 0]
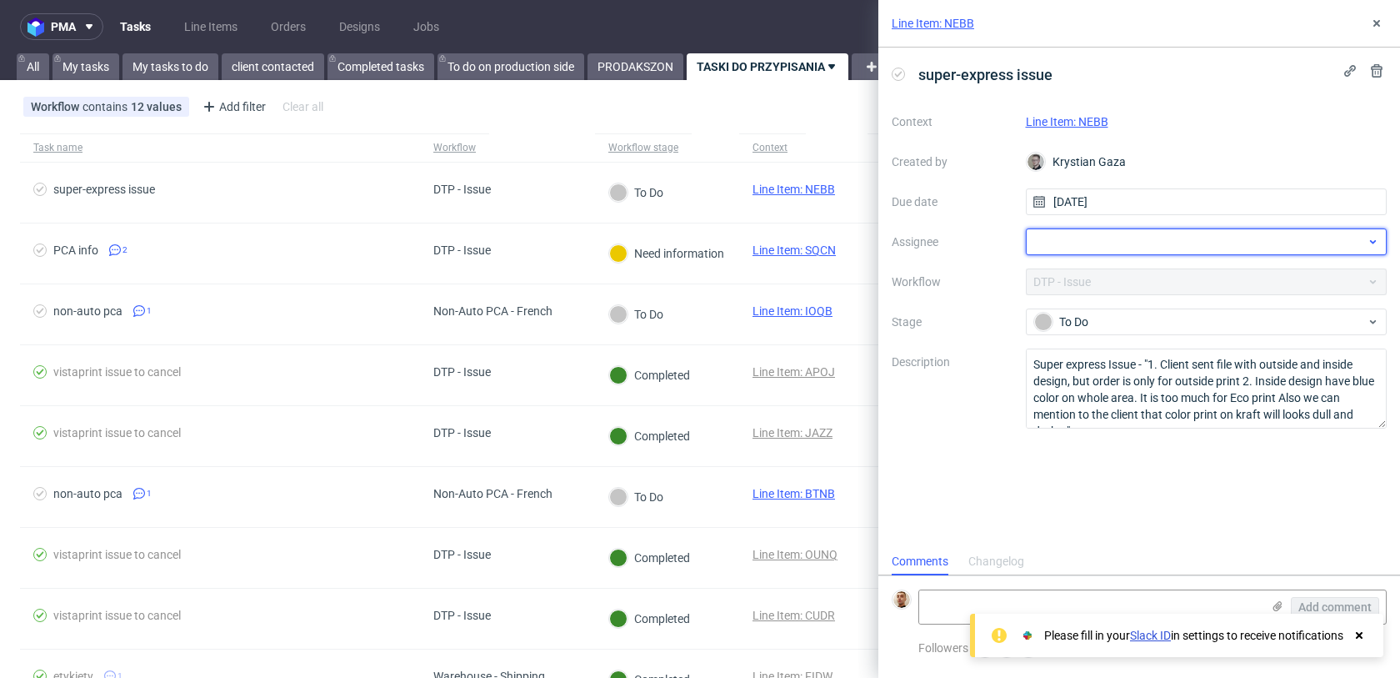
click at [1071, 249] on div at bounding box center [1207, 241] width 362 height 27
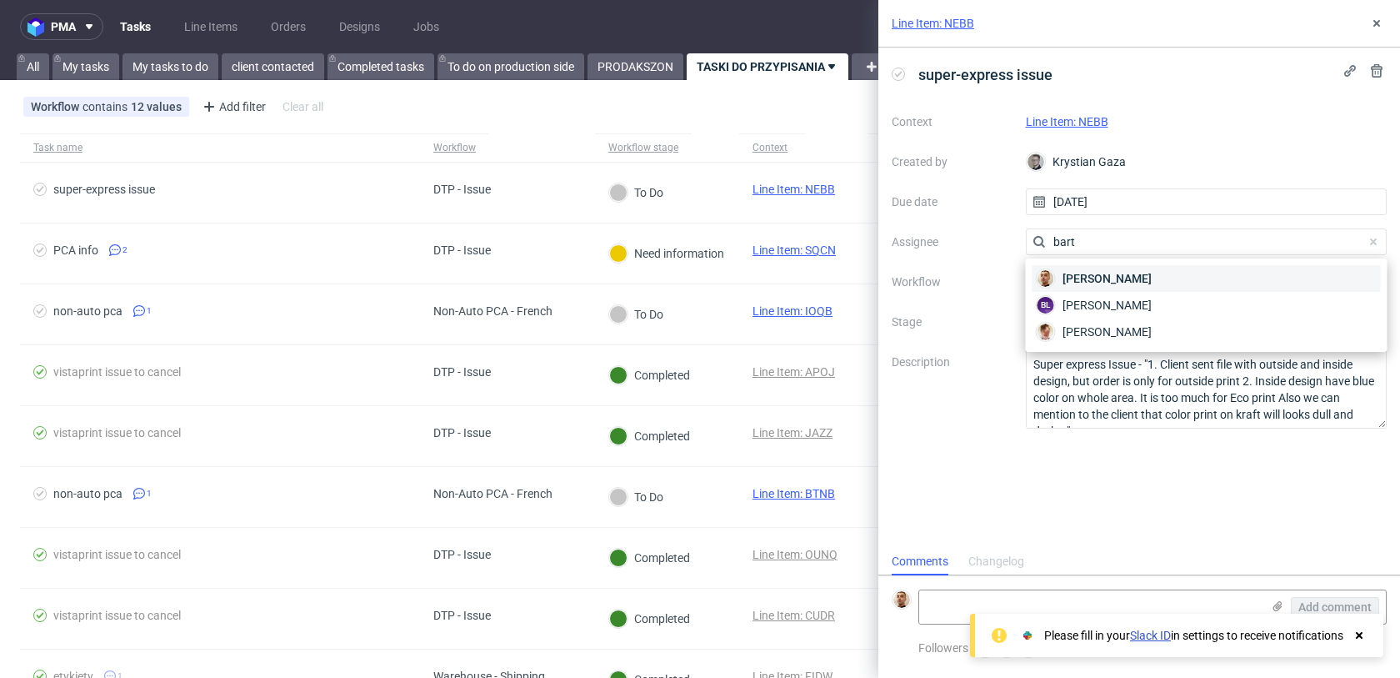
type input "bart"
click at [1082, 276] on span "[PERSON_NAME]" at bounding box center [1107, 278] width 89 height 17
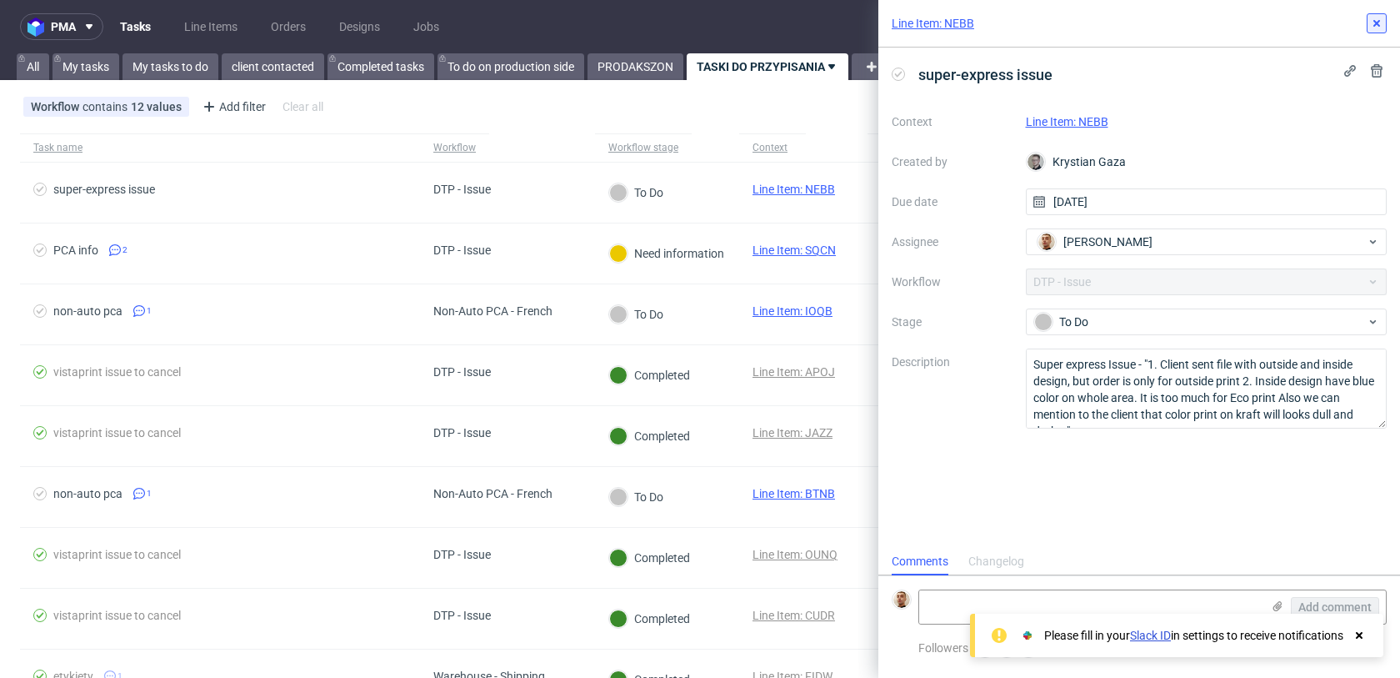
click at [1374, 31] on button at bounding box center [1377, 23] width 20 height 20
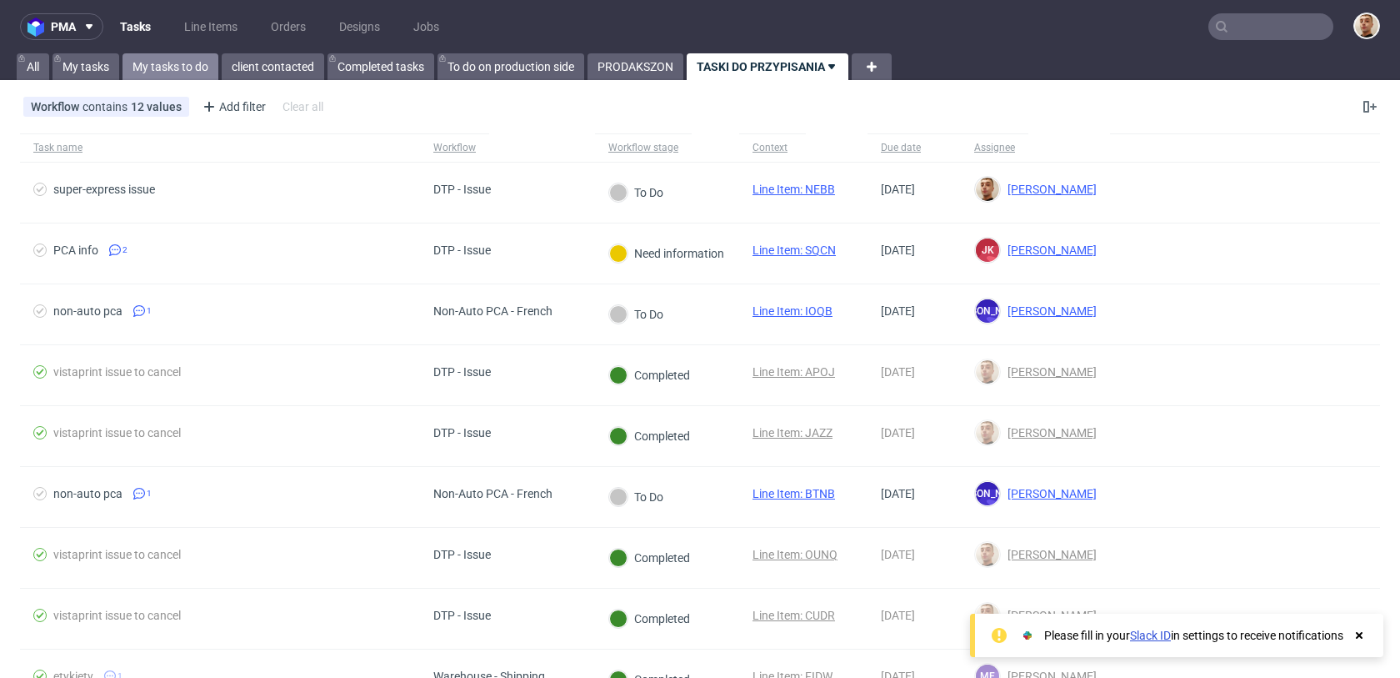
click at [212, 68] on link "My tasks to do" at bounding box center [171, 66] width 96 height 27
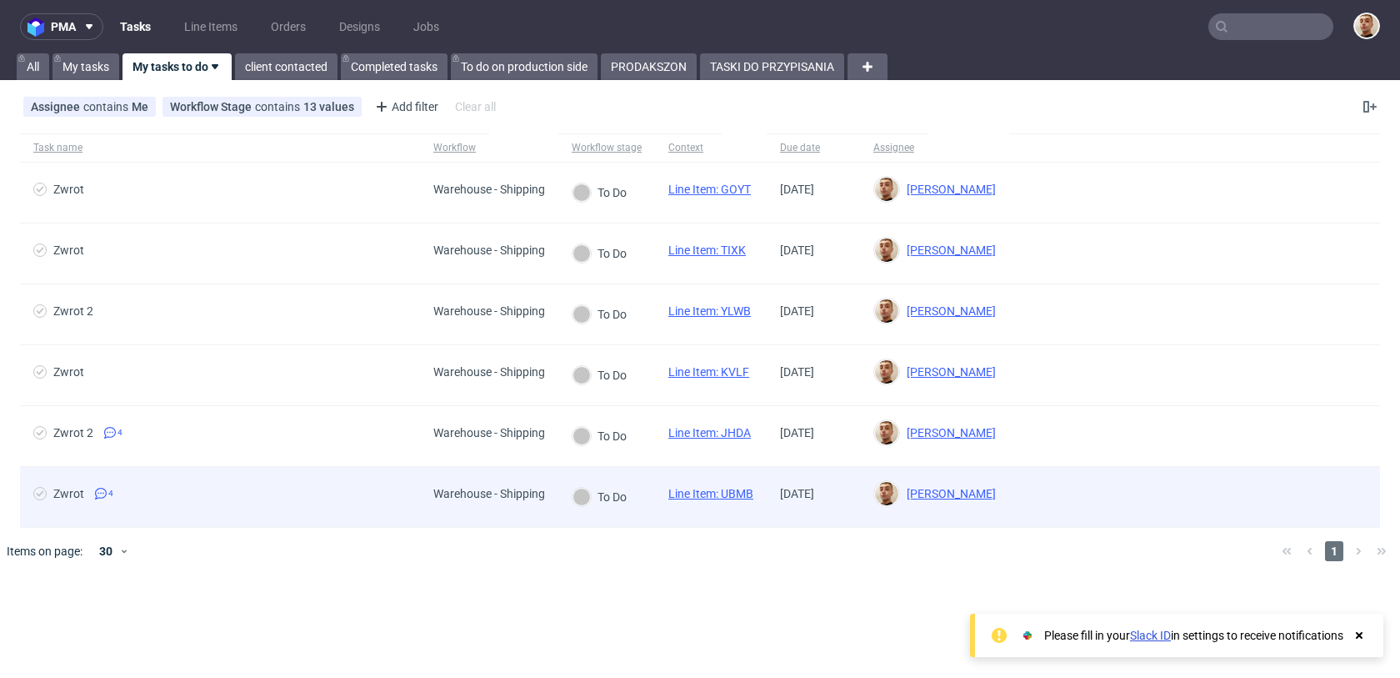
click at [280, 478] on div "Zwrot 4" at bounding box center [220, 497] width 400 height 60
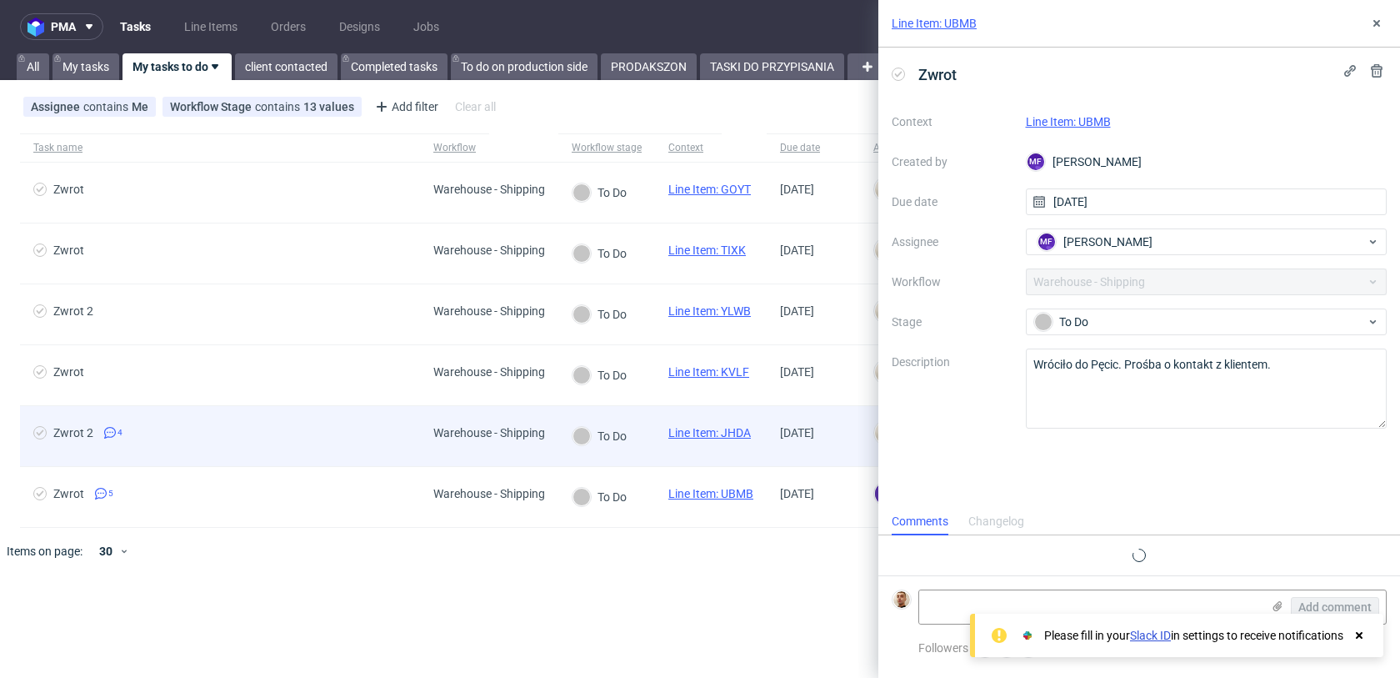
click at [277, 447] on div "Zwrot 2 4" at bounding box center [220, 436] width 400 height 60
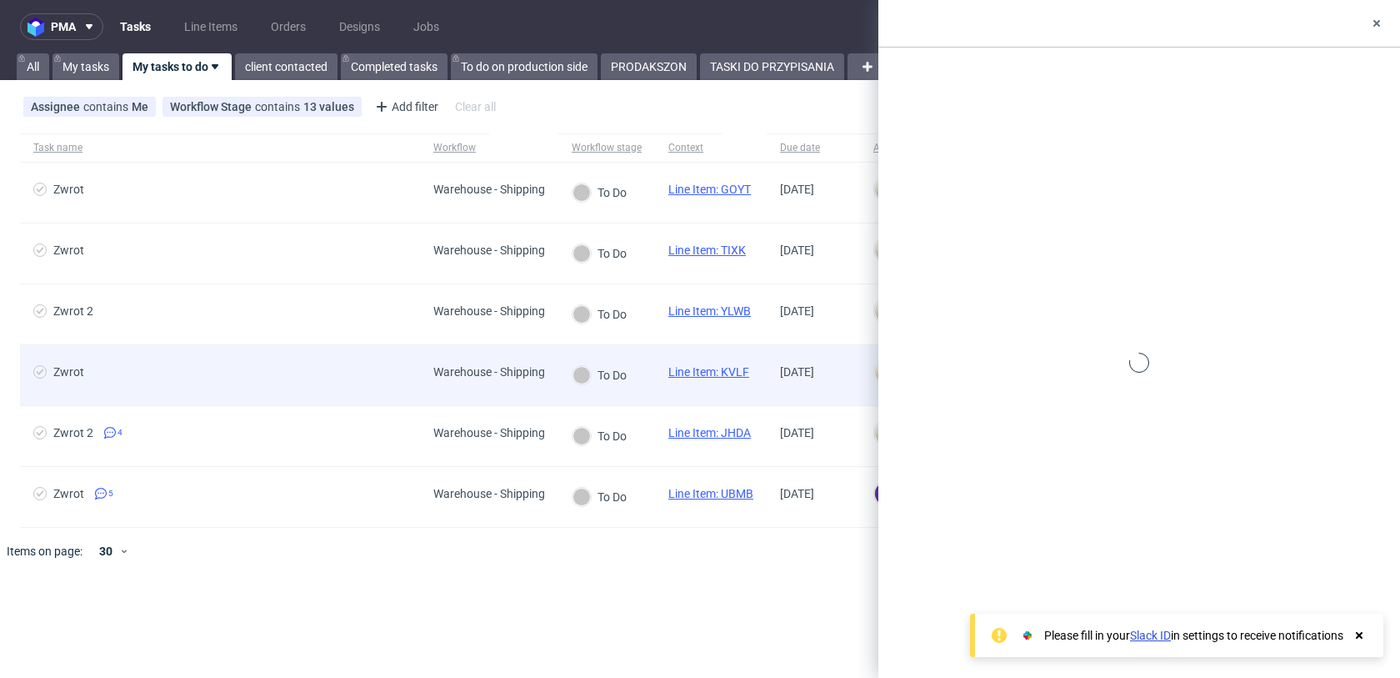
click at [277, 385] on div "Zwrot" at bounding box center [220, 375] width 400 height 60
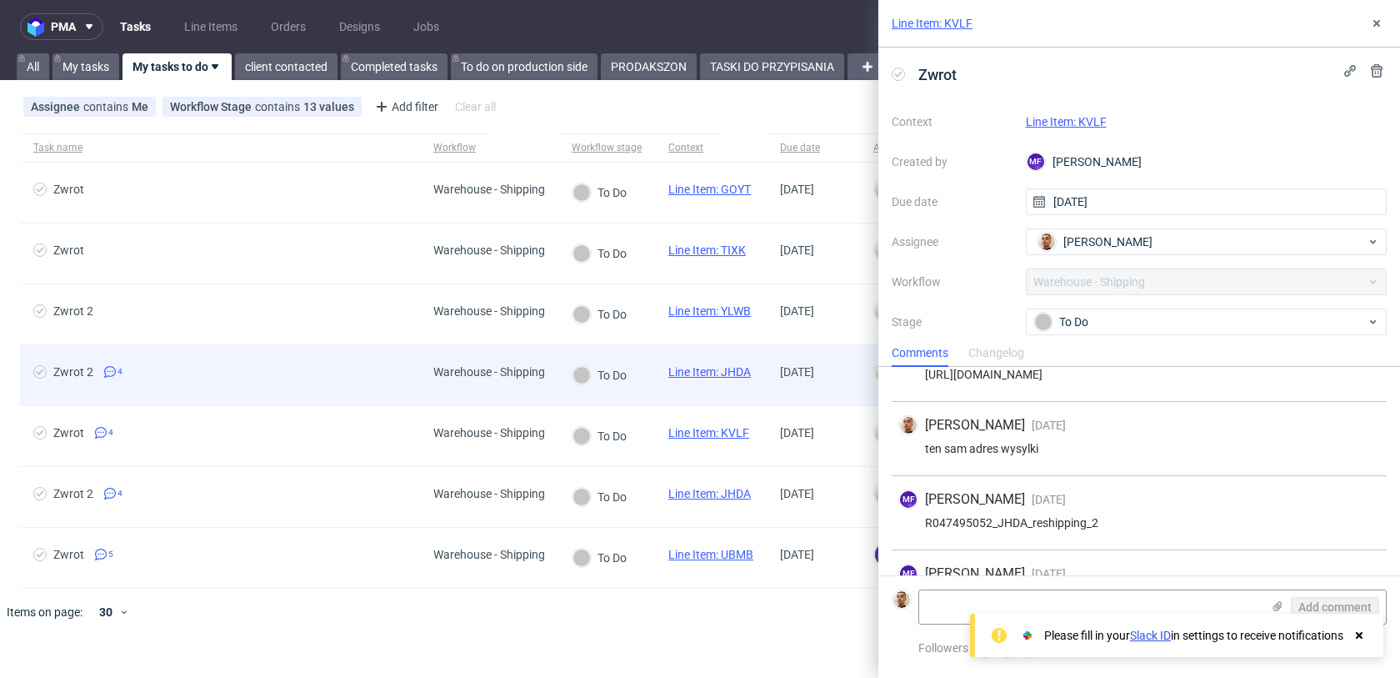
click at [287, 348] on div "Zwrot 2 4" at bounding box center [220, 375] width 400 height 60
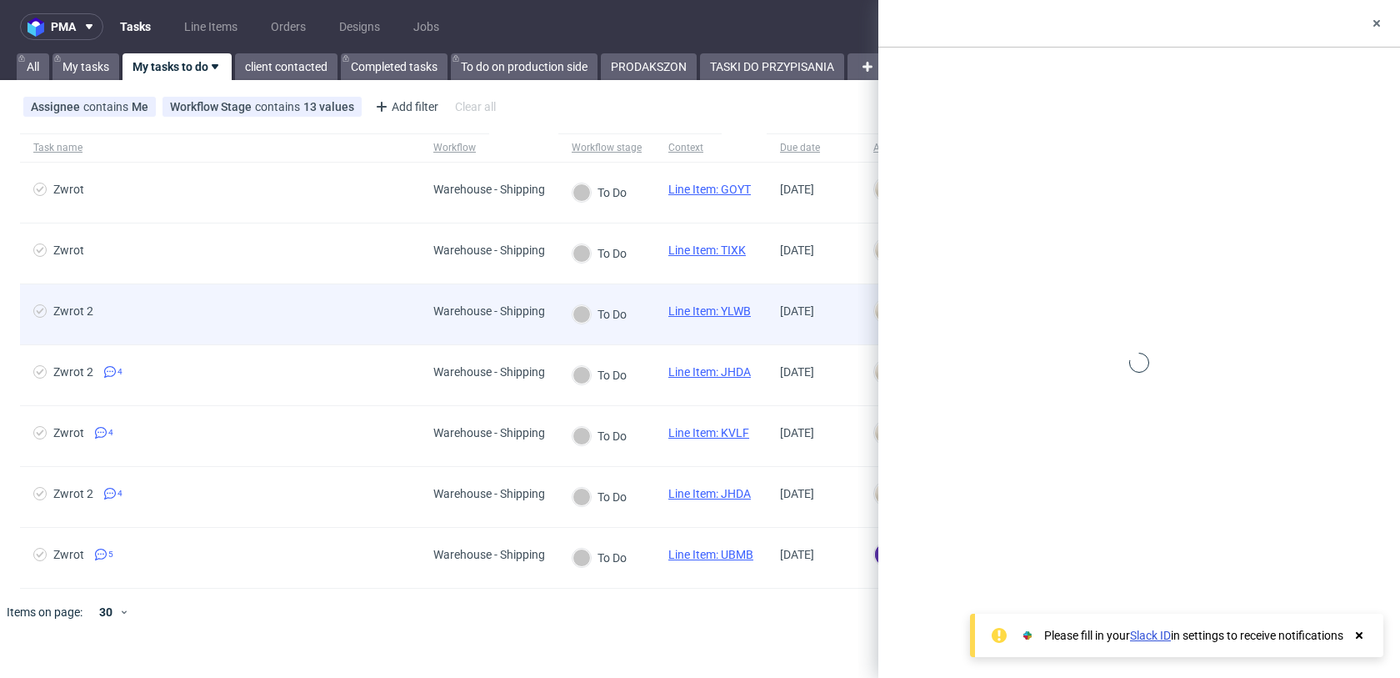
click at [294, 309] on span "Zwrot 2" at bounding box center [219, 314] width 373 height 20
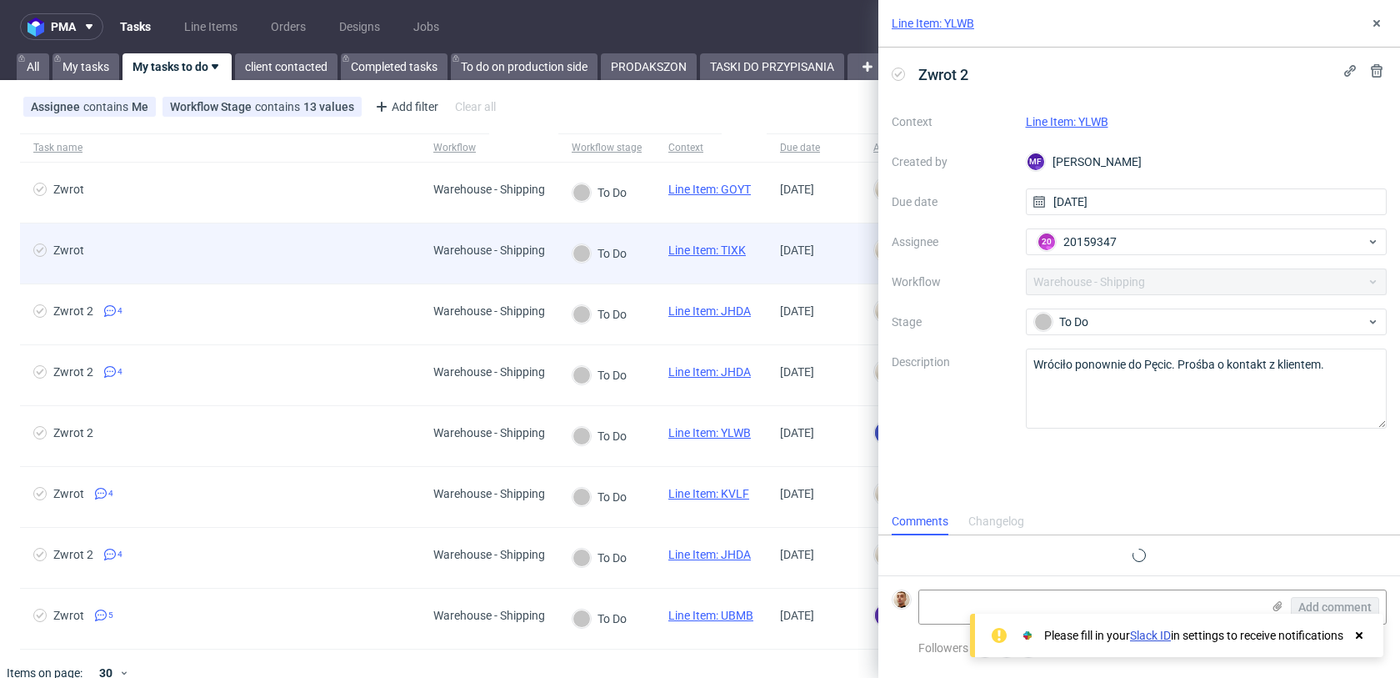
scroll to position [13, 0]
click at [307, 245] on span "Zwrot" at bounding box center [219, 253] width 373 height 20
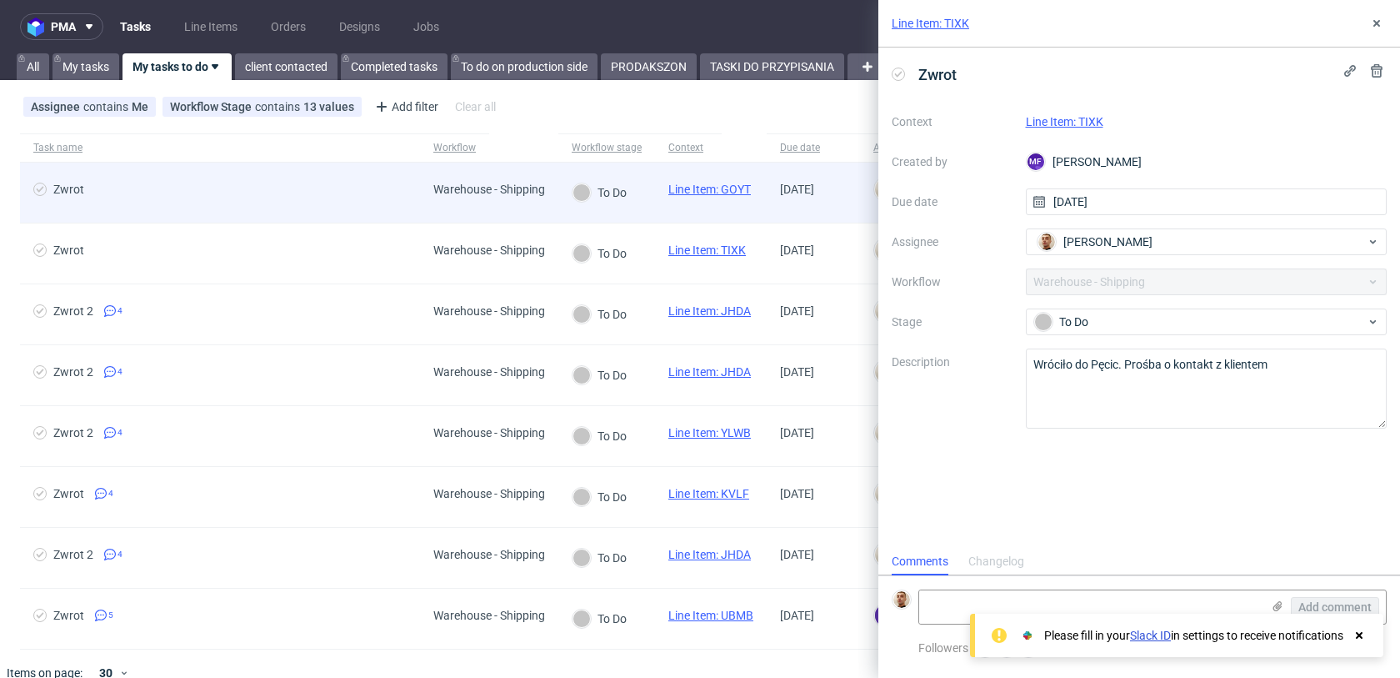
scroll to position [13, 0]
click at [307, 202] on span "Zwrot" at bounding box center [219, 193] width 373 height 20
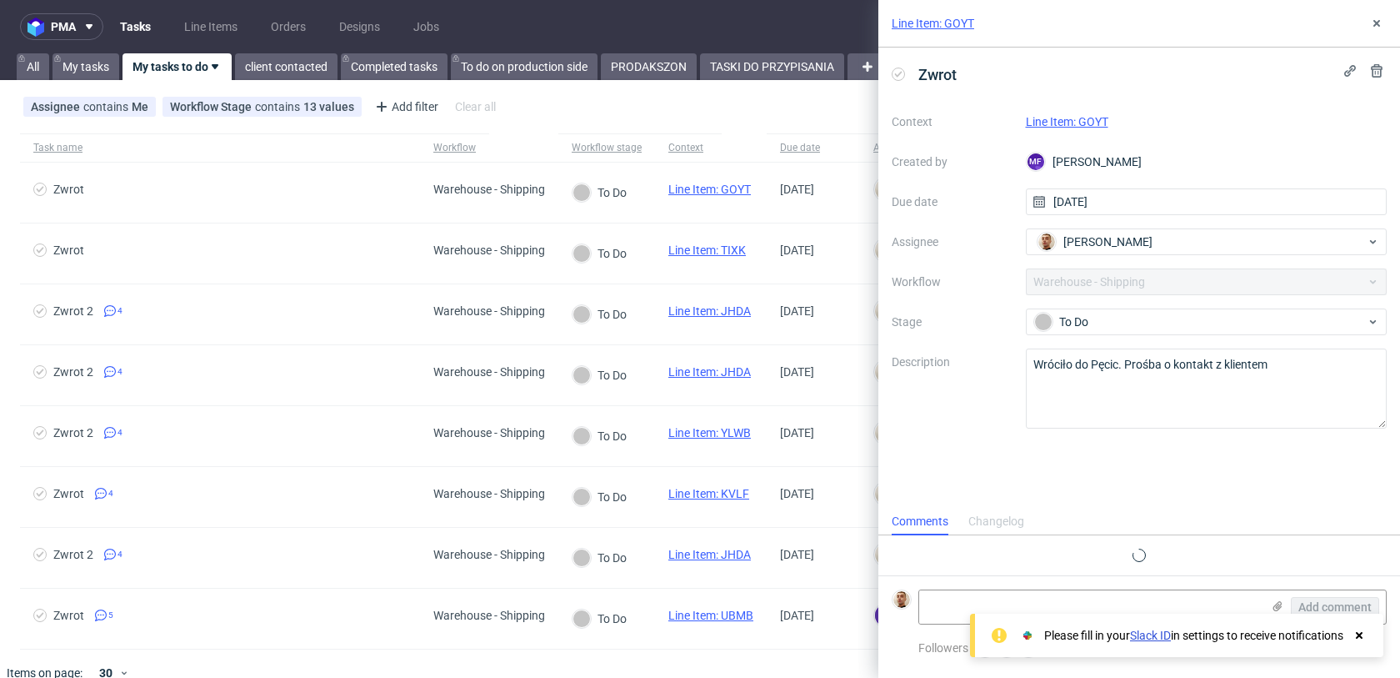
scroll to position [13, 0]
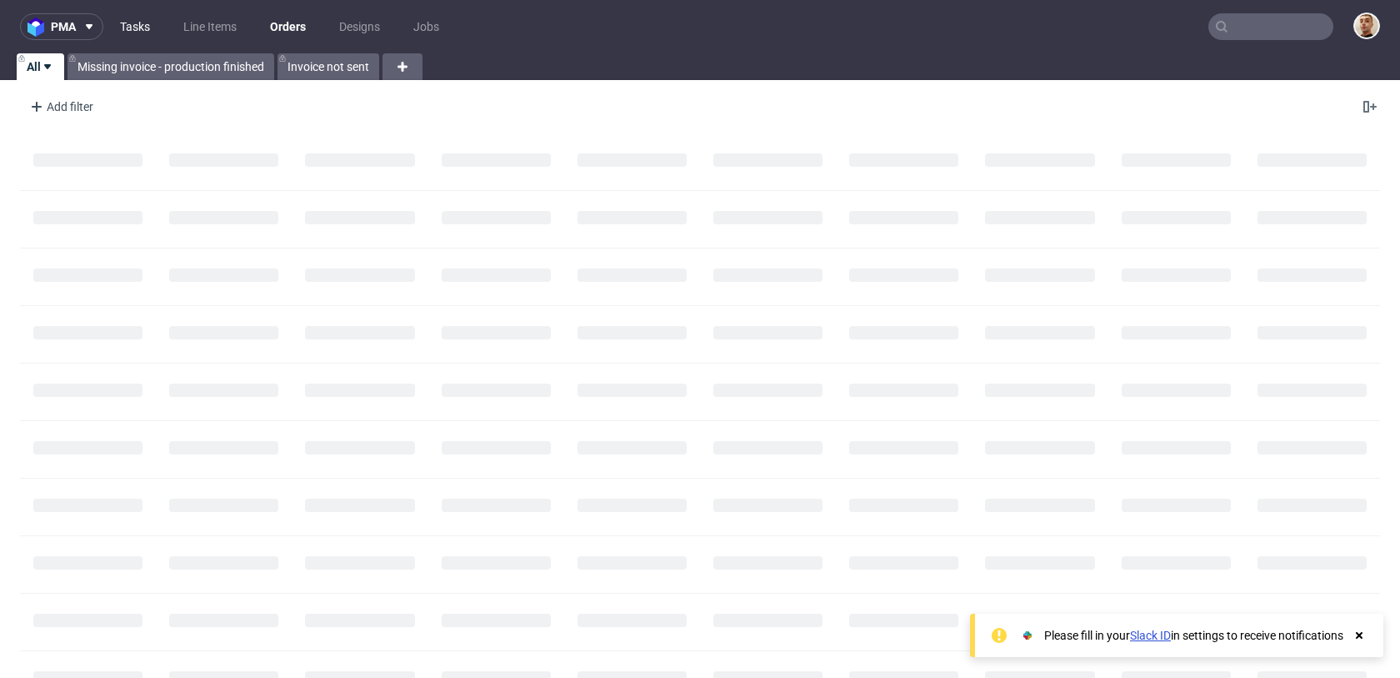
click at [117, 33] on link "Tasks" at bounding box center [135, 26] width 50 height 27
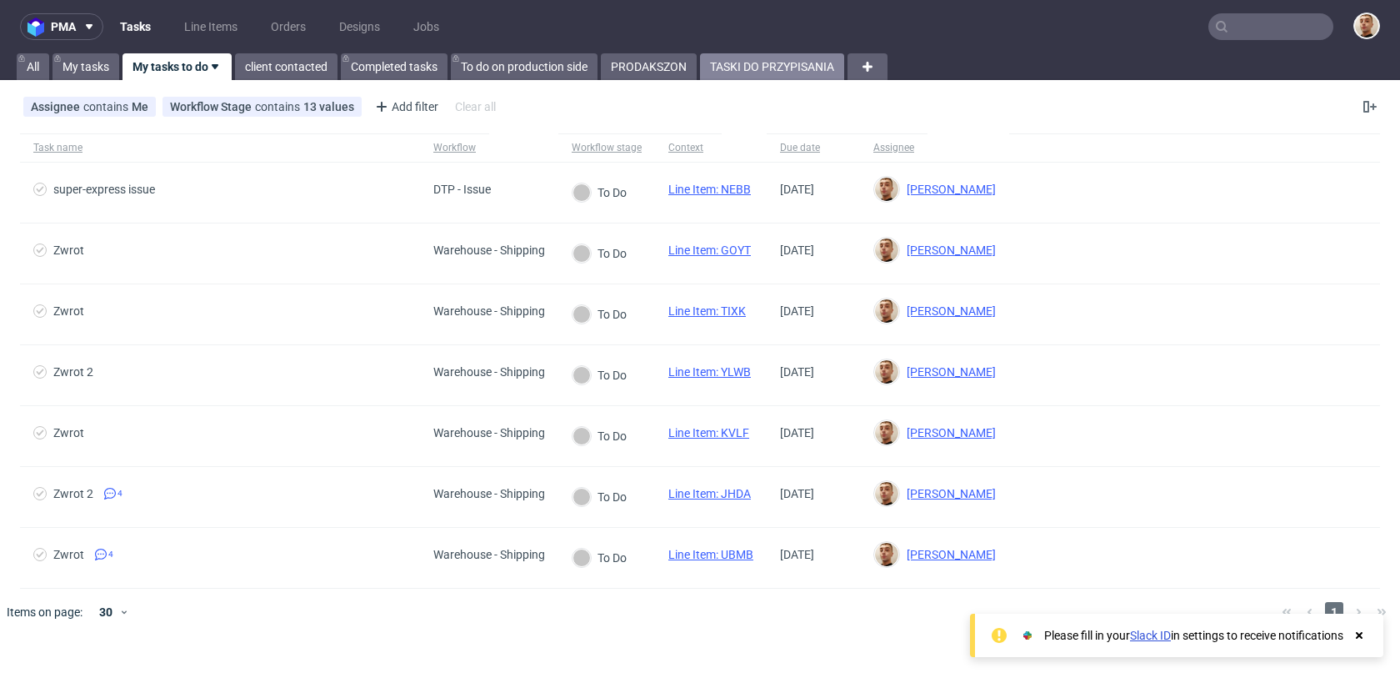
click at [753, 70] on link "TASKI DO PRZYPISANIA" at bounding box center [772, 66] width 144 height 27
